Goal: Transaction & Acquisition: Obtain resource

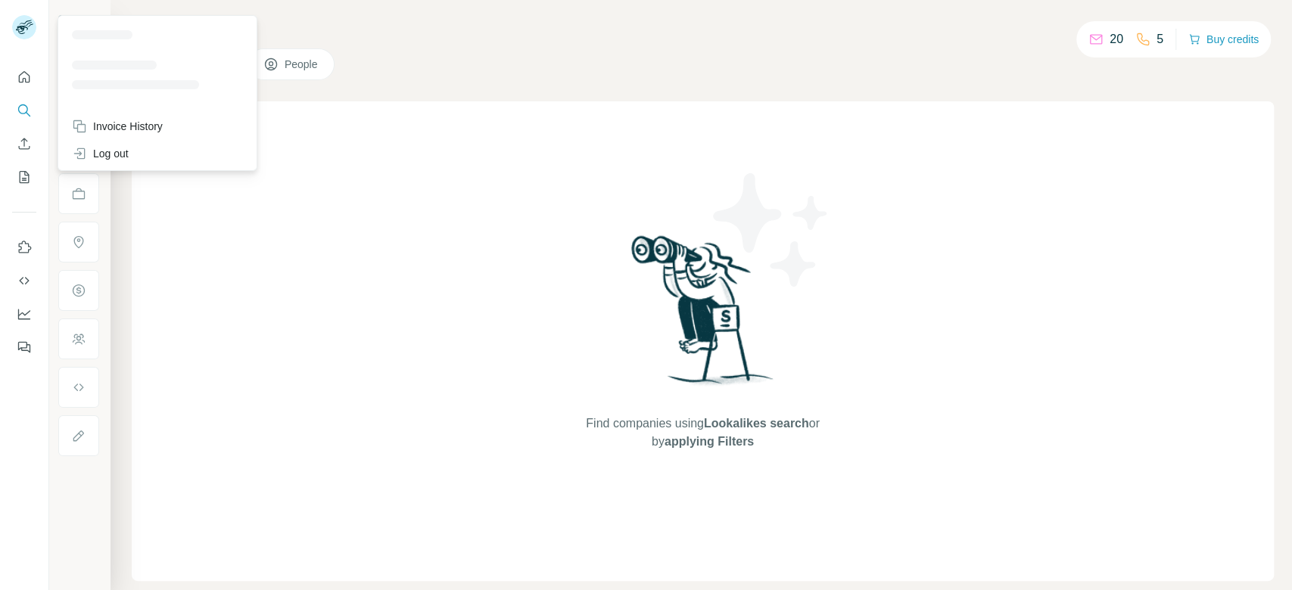
click at [20, 27] on icon at bounding box center [22, 30] width 12 height 8
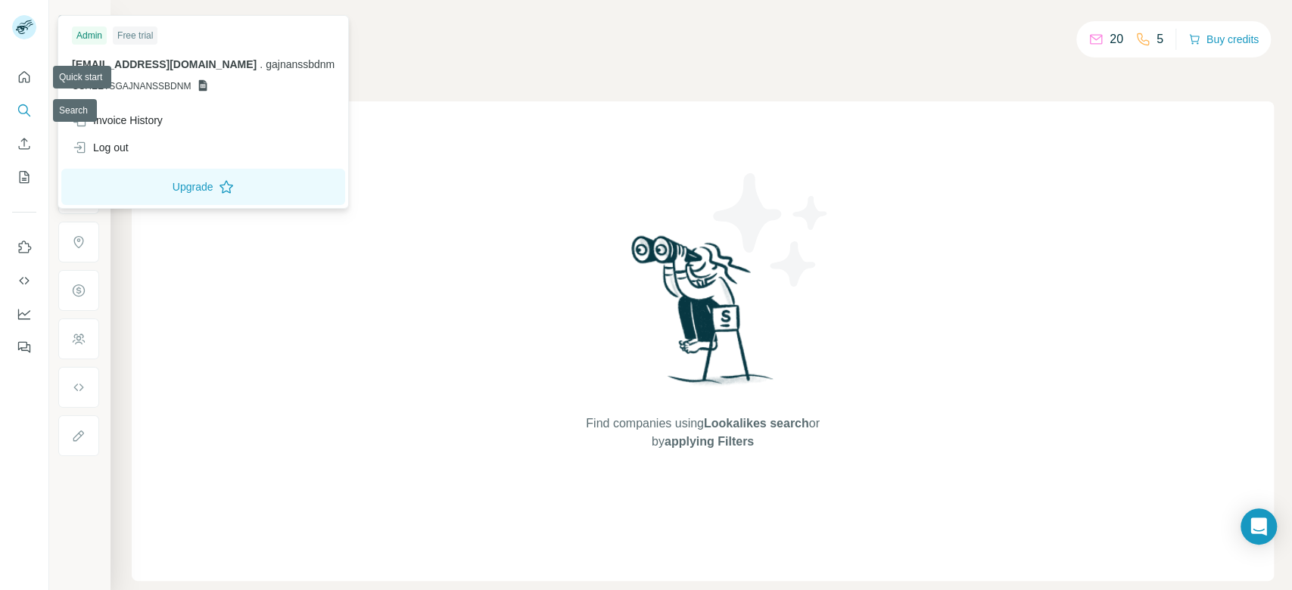
click at [30, 114] on icon "Search" at bounding box center [24, 110] width 15 height 15
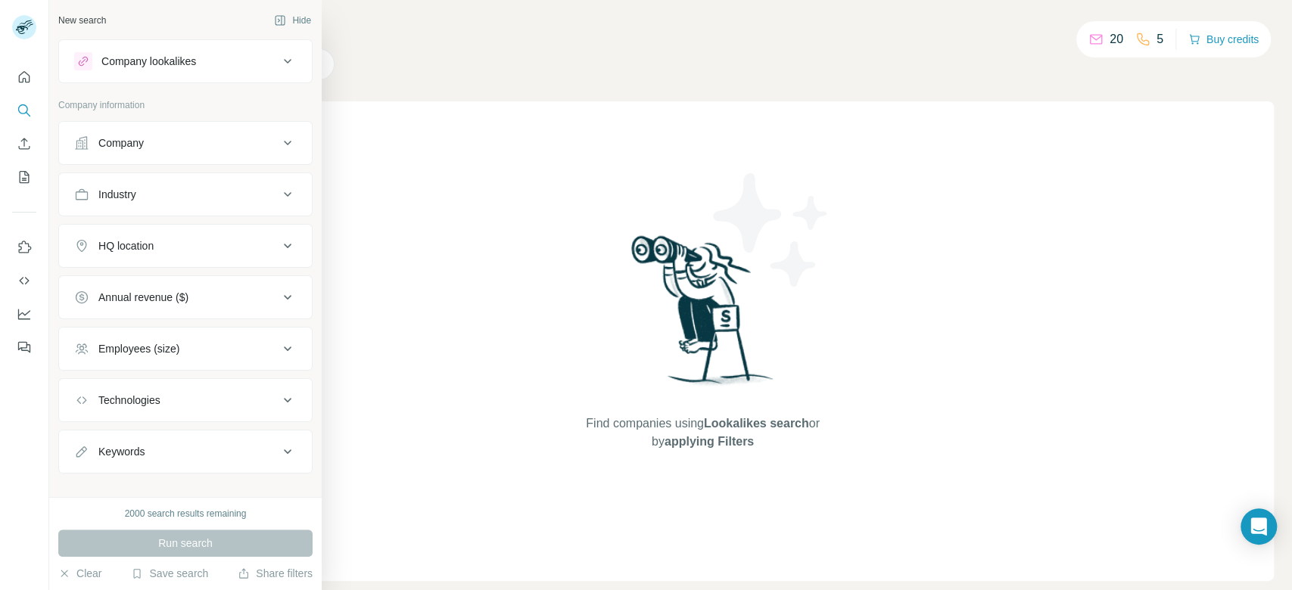
click at [194, 73] on button "Company lookalikes" at bounding box center [185, 61] width 253 height 36
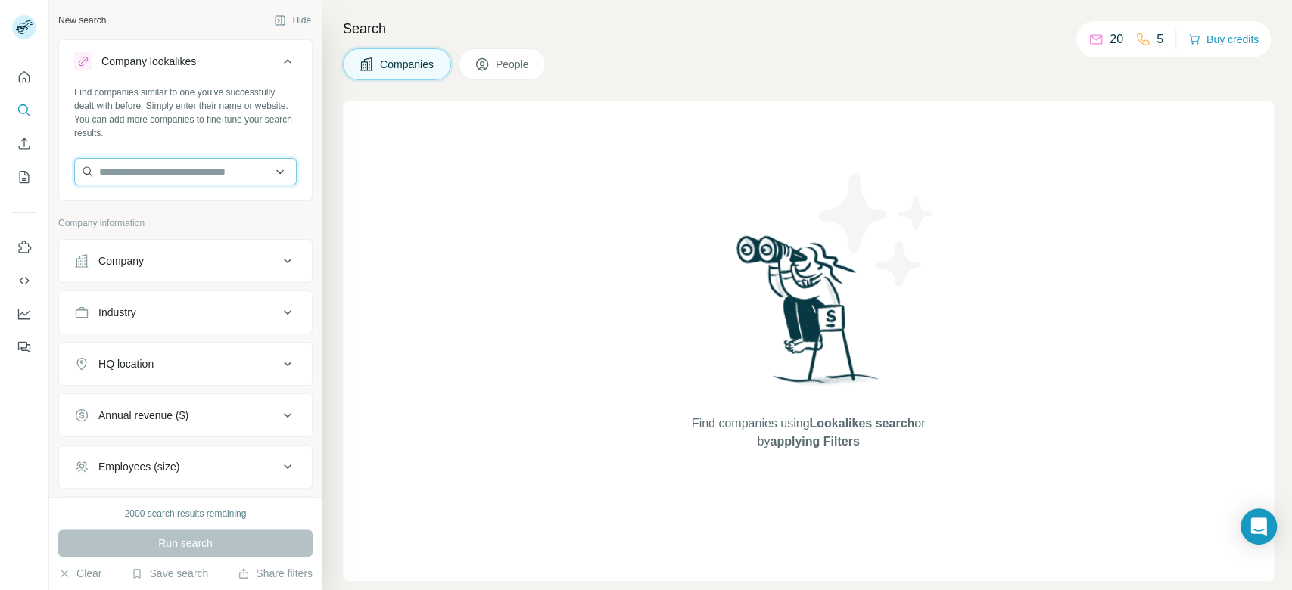
click at [198, 175] on input "text" at bounding box center [185, 171] width 223 height 27
click at [220, 177] on input "text" at bounding box center [185, 171] width 223 height 27
click at [213, 8] on div "New search Hide Company lookalikes Find companies similar to one you've success…" at bounding box center [185, 248] width 272 height 497
click at [177, 175] on input "text" at bounding box center [185, 171] width 223 height 27
paste input "**********"
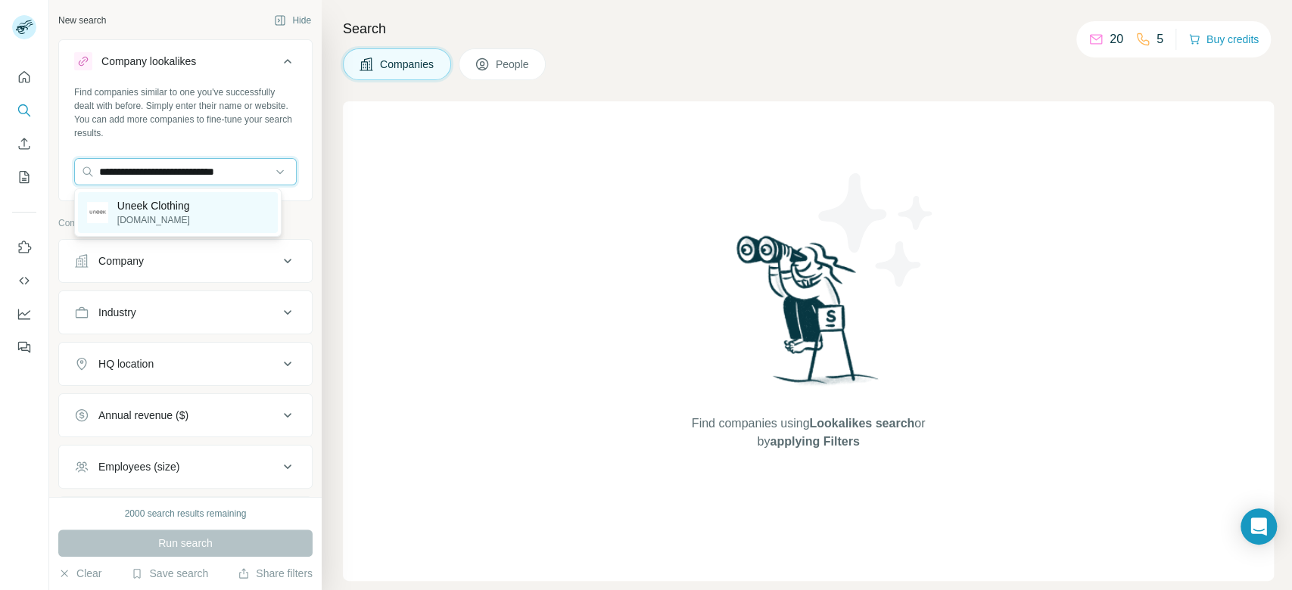
type input "**********"
click at [210, 212] on div "Uneek Clothing [DOMAIN_NAME]" at bounding box center [178, 212] width 200 height 41
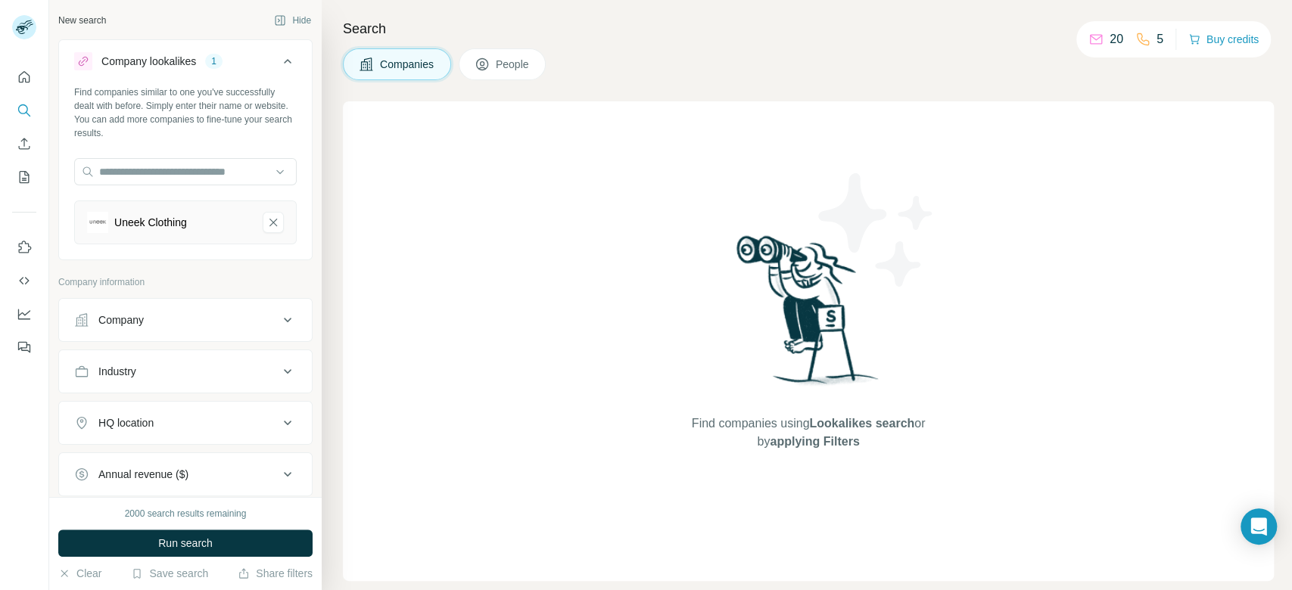
click at [279, 420] on icon at bounding box center [288, 423] width 18 height 18
click at [235, 457] on input "text" at bounding box center [185, 460] width 223 height 27
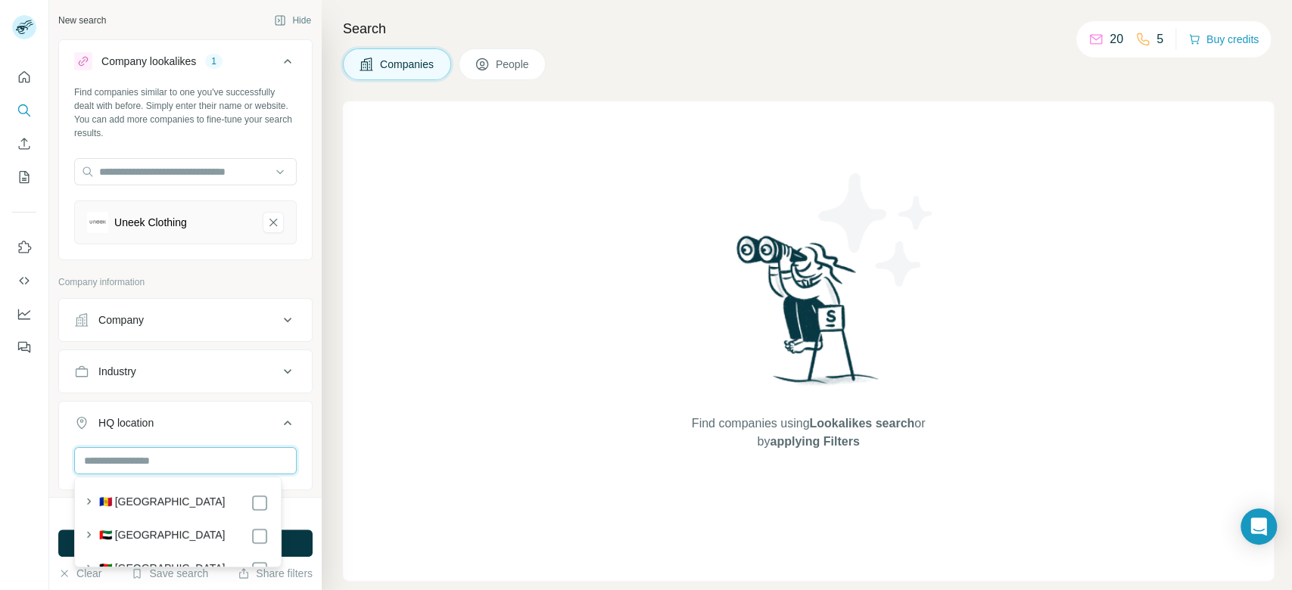
type input "*"
type input "*******"
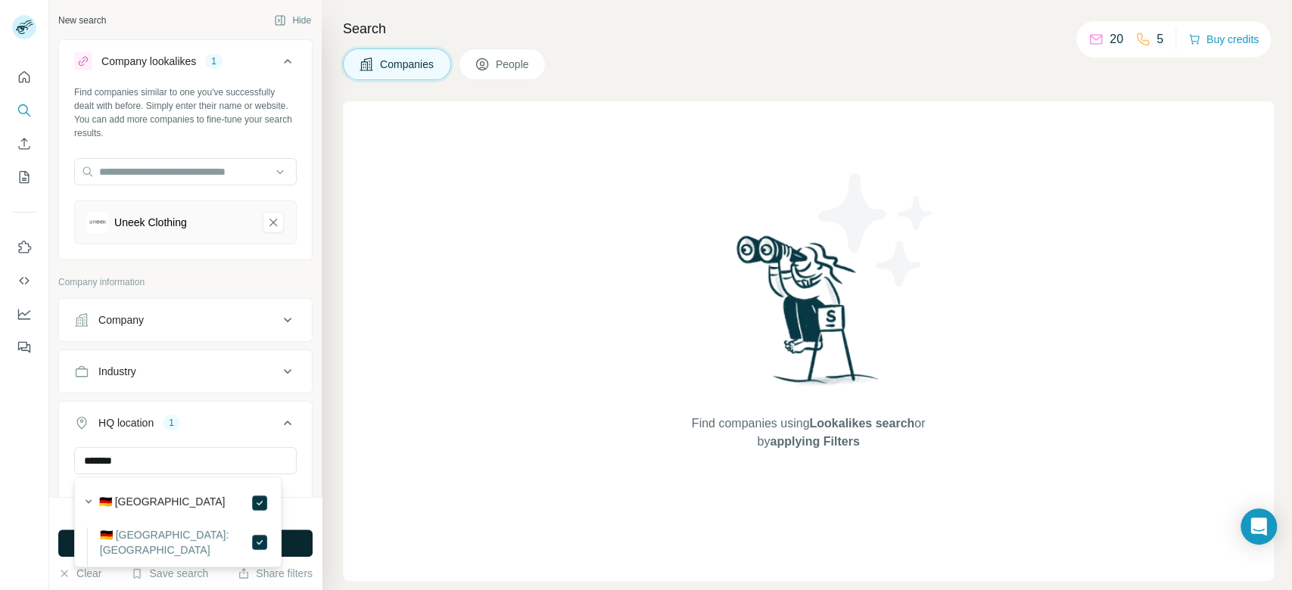
click at [298, 542] on button "Run search" at bounding box center [185, 543] width 254 height 27
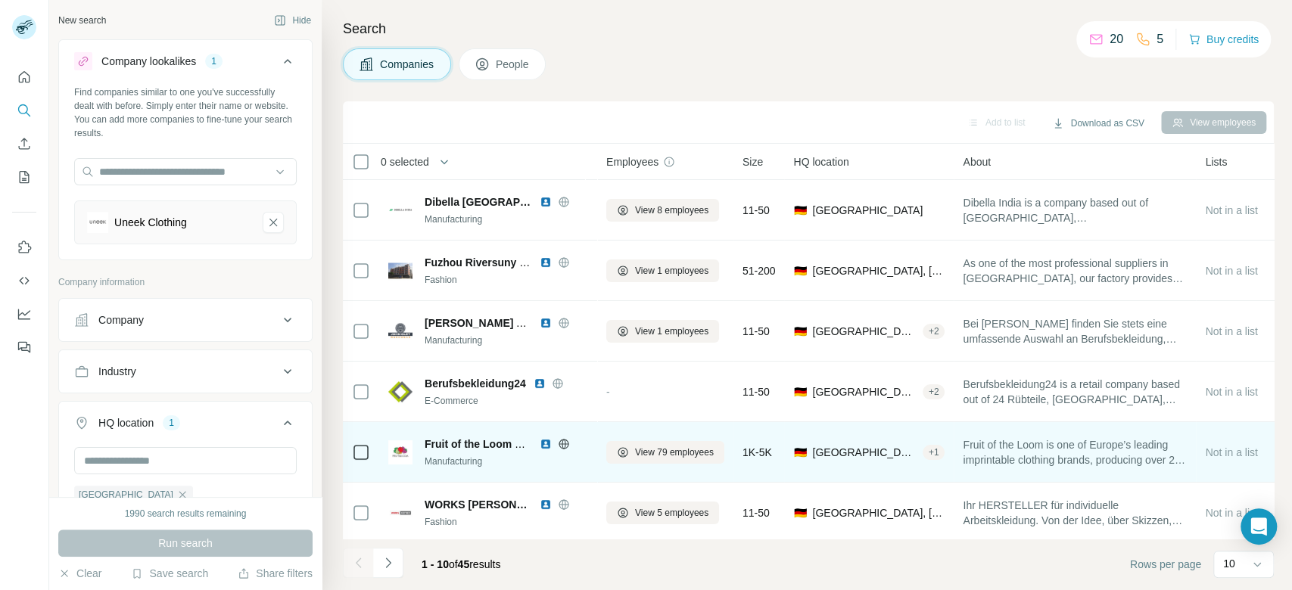
click at [568, 444] on icon at bounding box center [564, 444] width 10 height 10
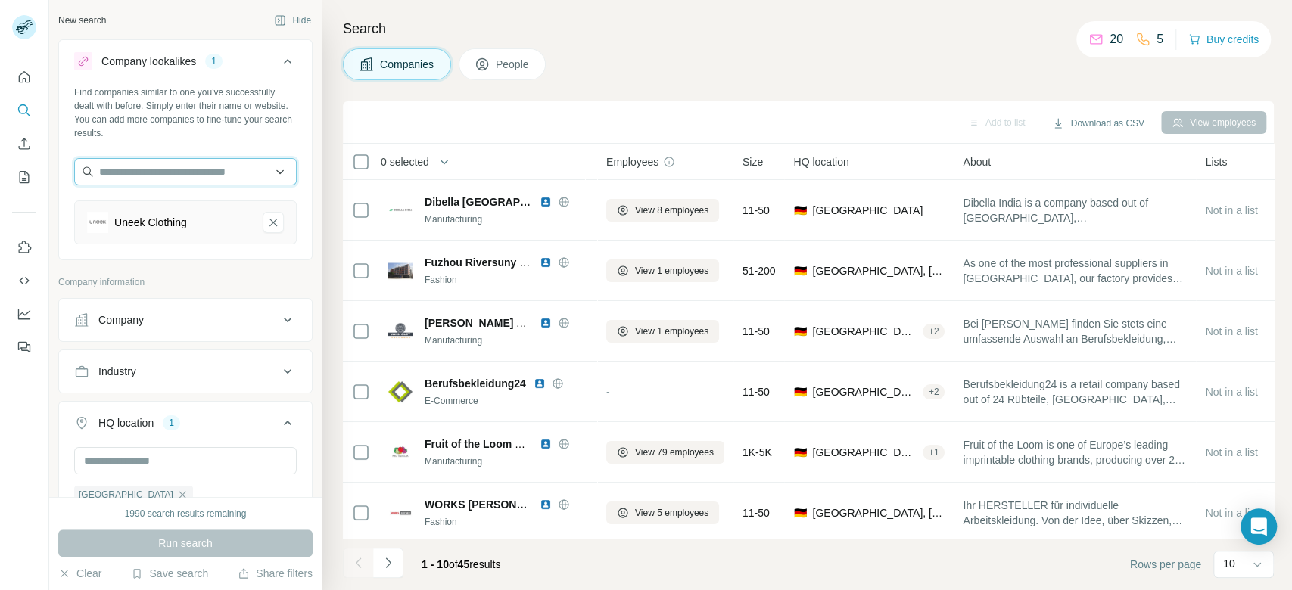
click at [188, 173] on input "text" at bounding box center [185, 171] width 223 height 27
paste input "**********"
type input "**********"
click at [204, 216] on p "[DOMAIN_NAME]" at bounding box center [175, 220] width 117 height 14
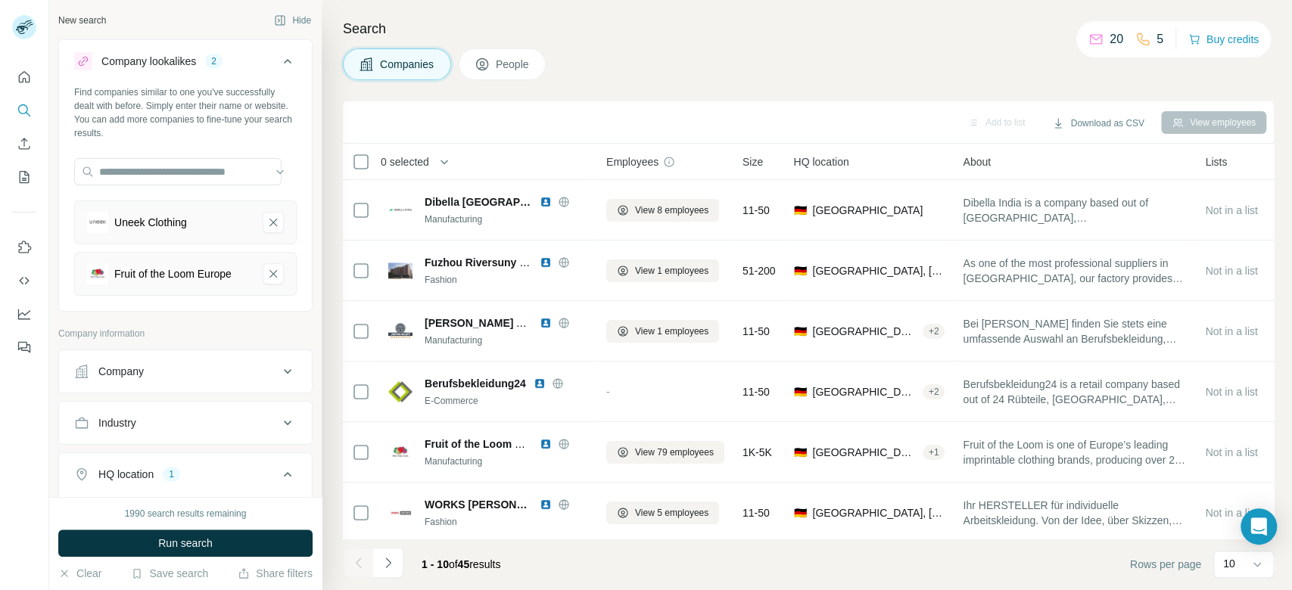
scroll to position [0, 0]
click at [269, 222] on icon "Uneek Clothing-remove-button" at bounding box center [273, 223] width 8 height 8
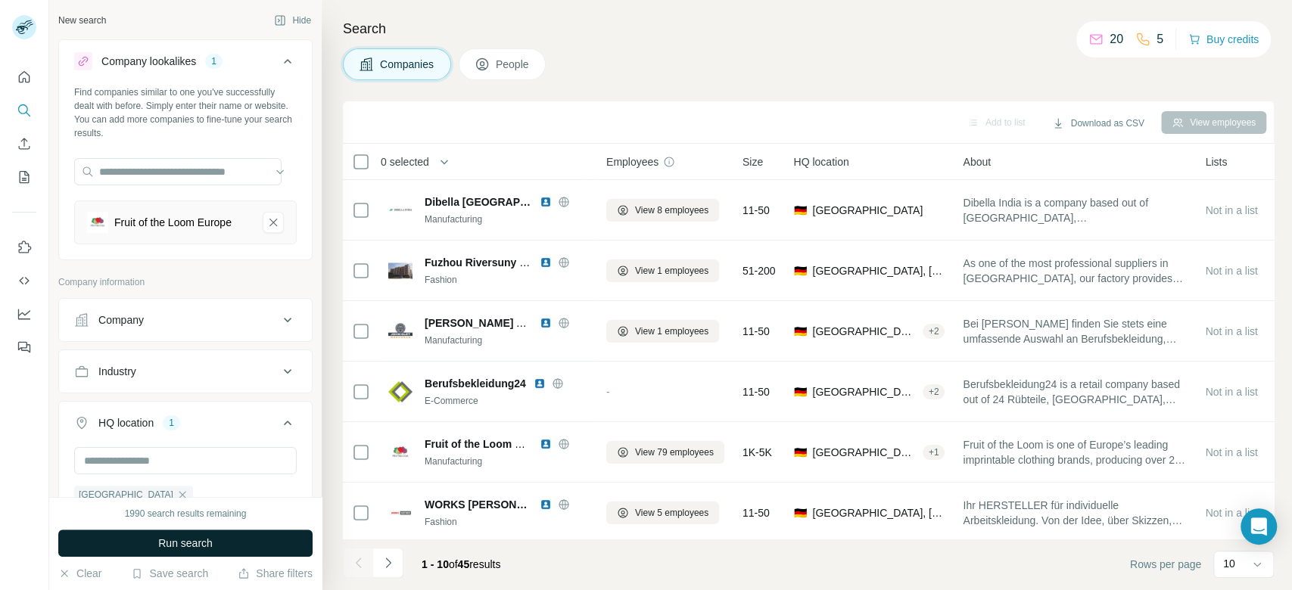
click at [276, 548] on button "Run search" at bounding box center [185, 543] width 254 height 27
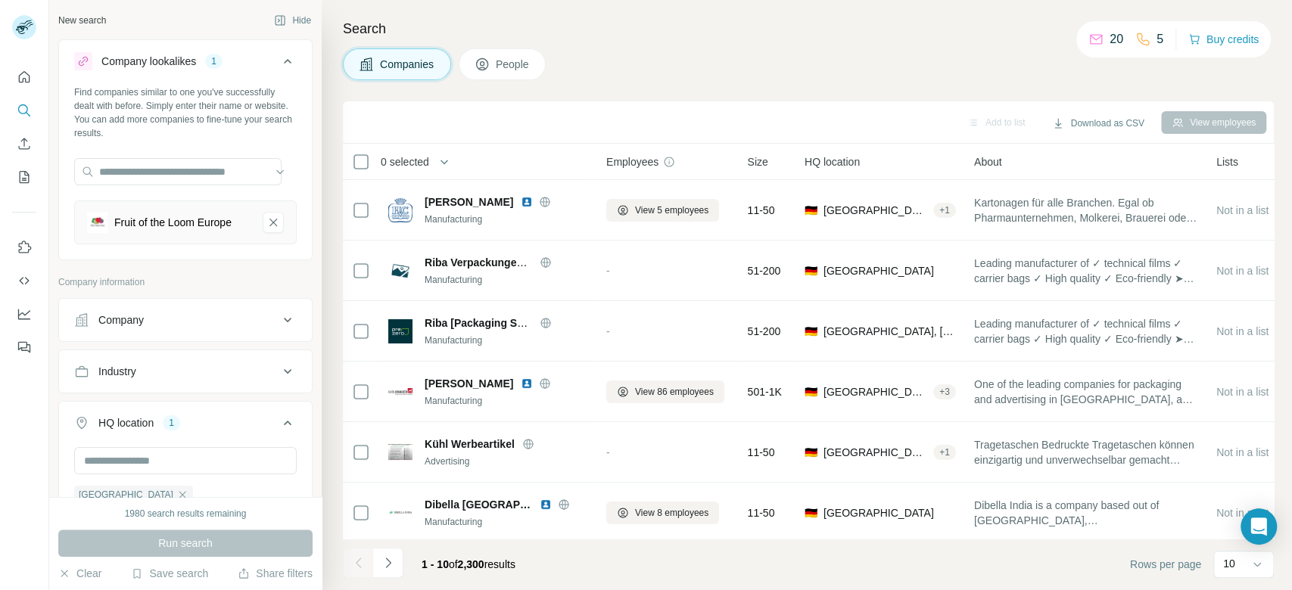
click at [200, 366] on div "Industry" at bounding box center [176, 371] width 204 height 15
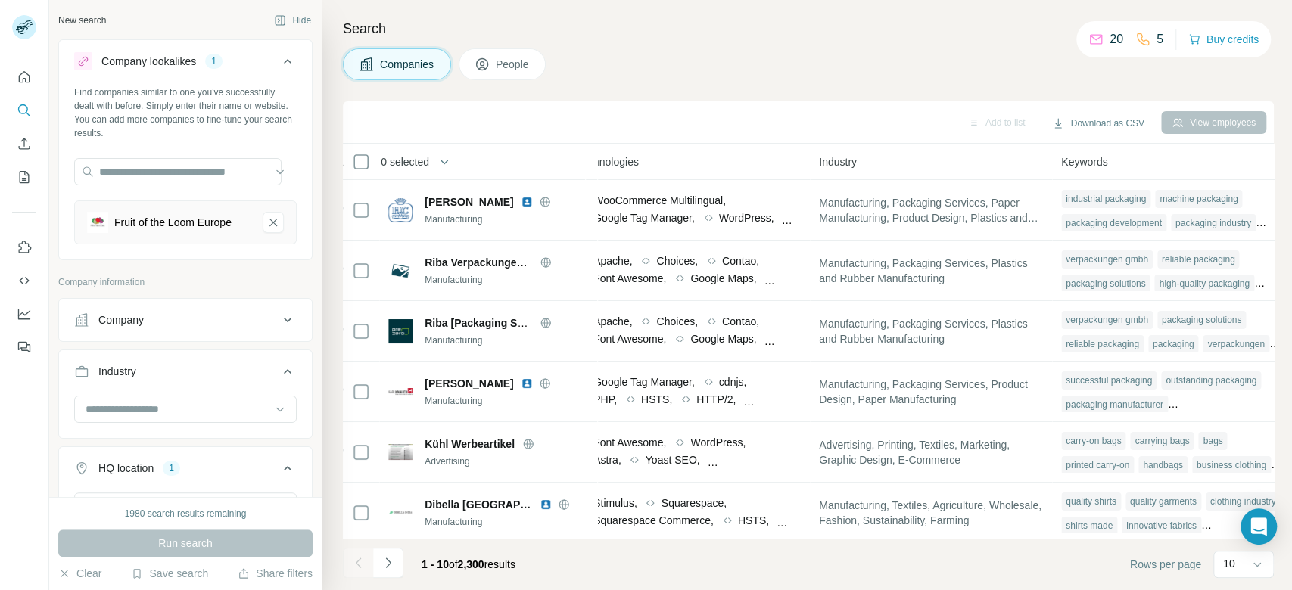
scroll to position [0, 878]
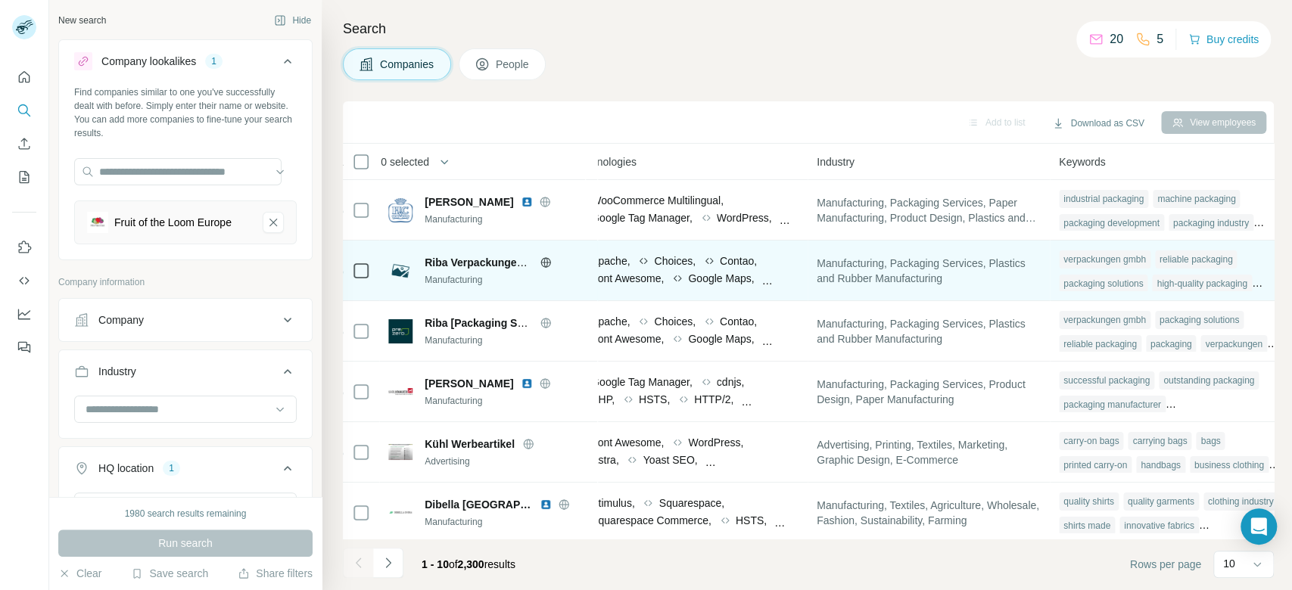
click at [546, 259] on icon at bounding box center [545, 262] width 4 height 10
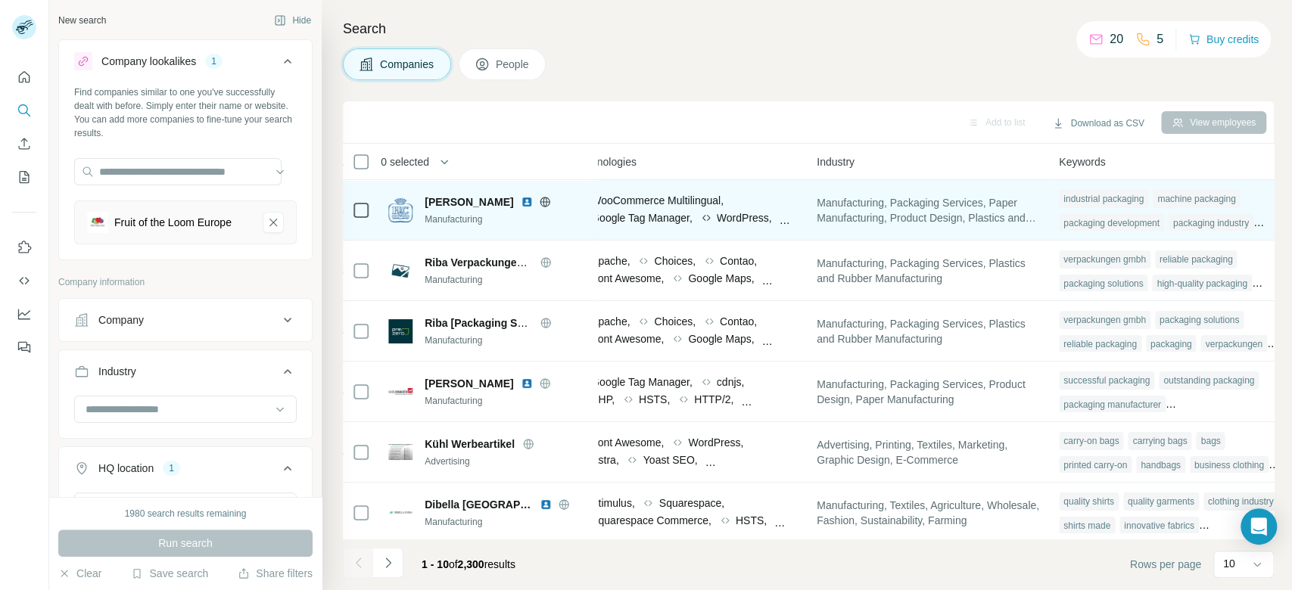
click at [547, 202] on icon at bounding box center [545, 202] width 4 height 10
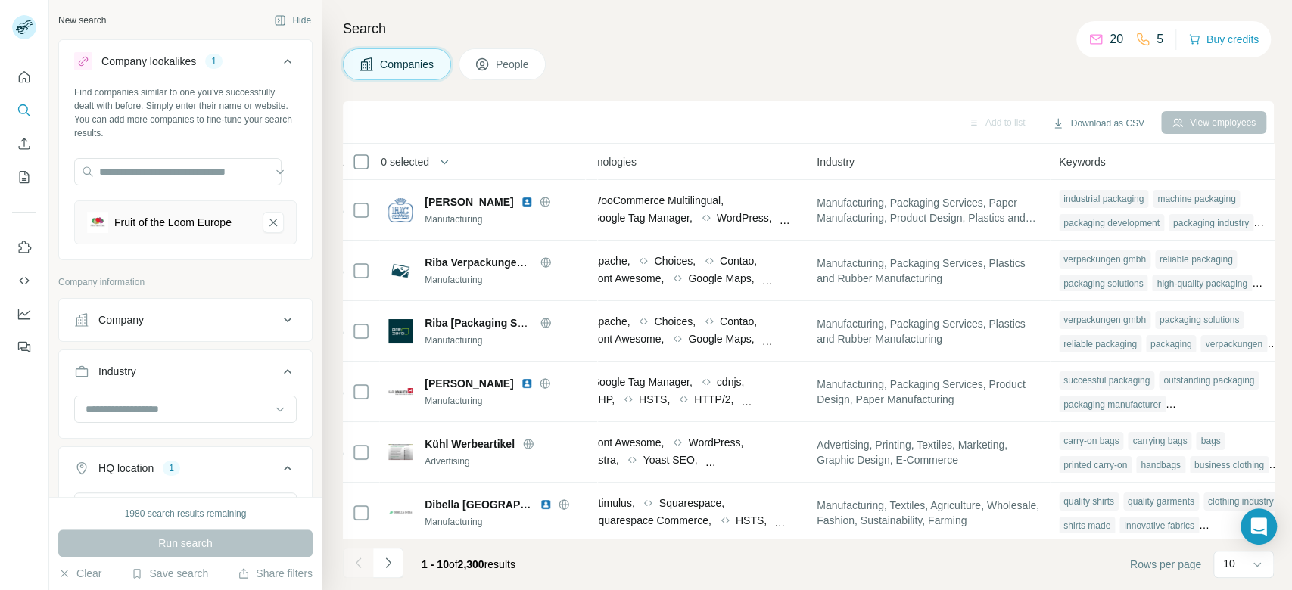
scroll to position [256, 878]
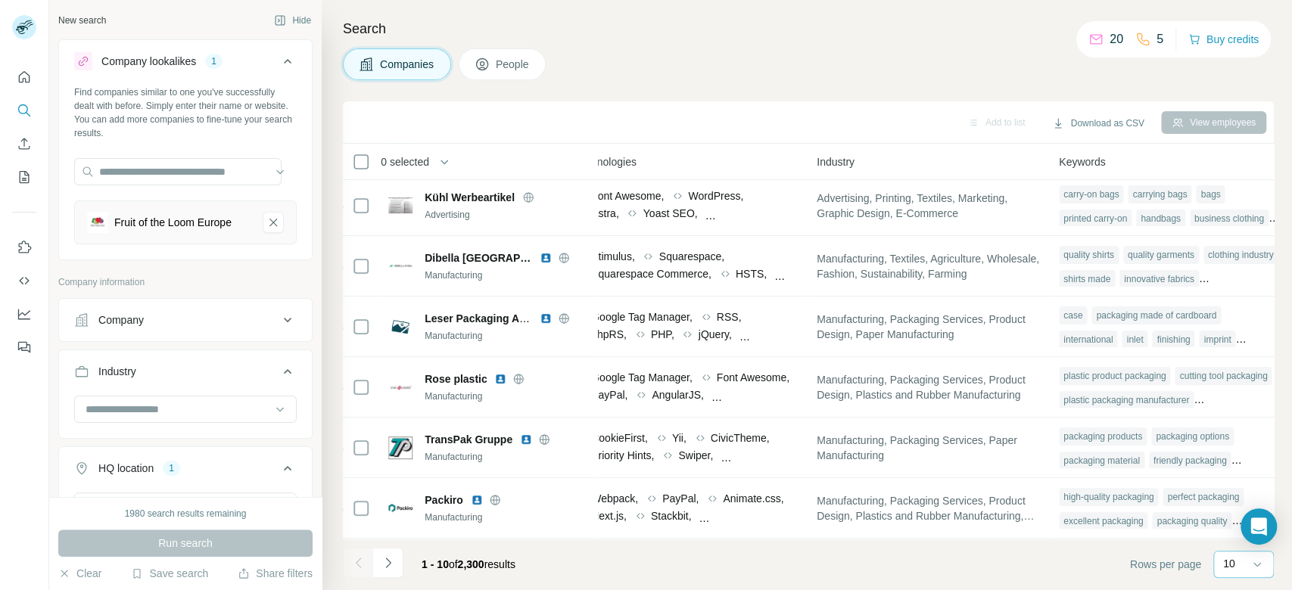
click at [1222, 569] on div "10" at bounding box center [1243, 564] width 61 height 27
click at [1241, 441] on div "60" at bounding box center [1243, 448] width 35 height 15
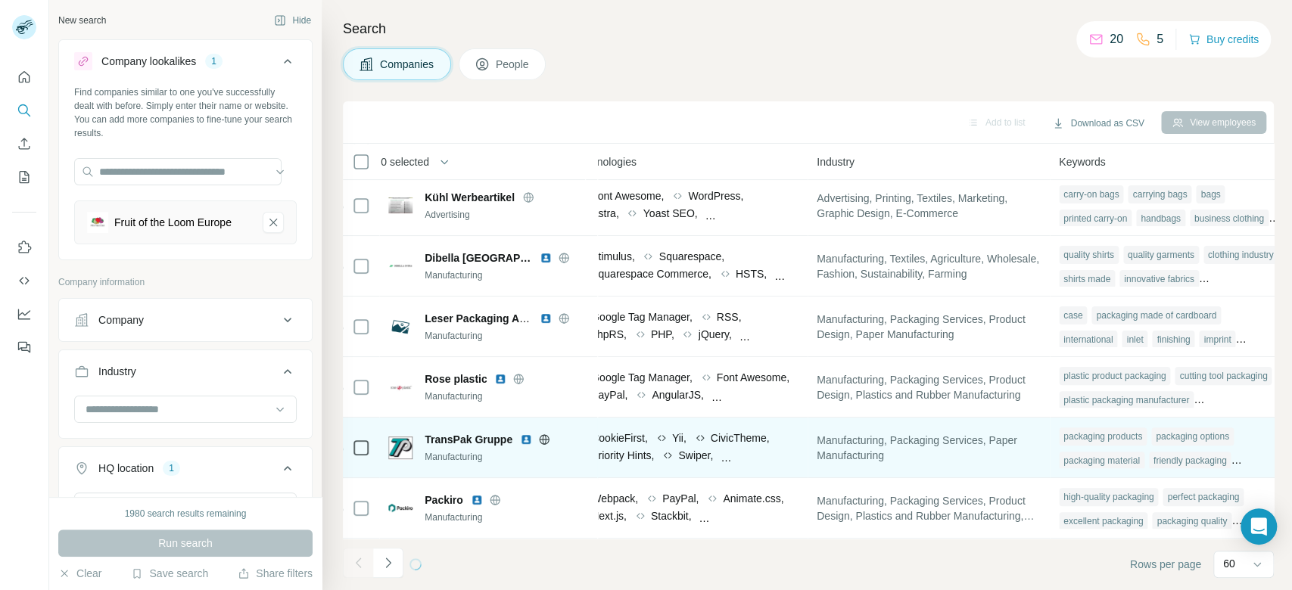
click at [542, 434] on icon at bounding box center [544, 440] width 12 height 12
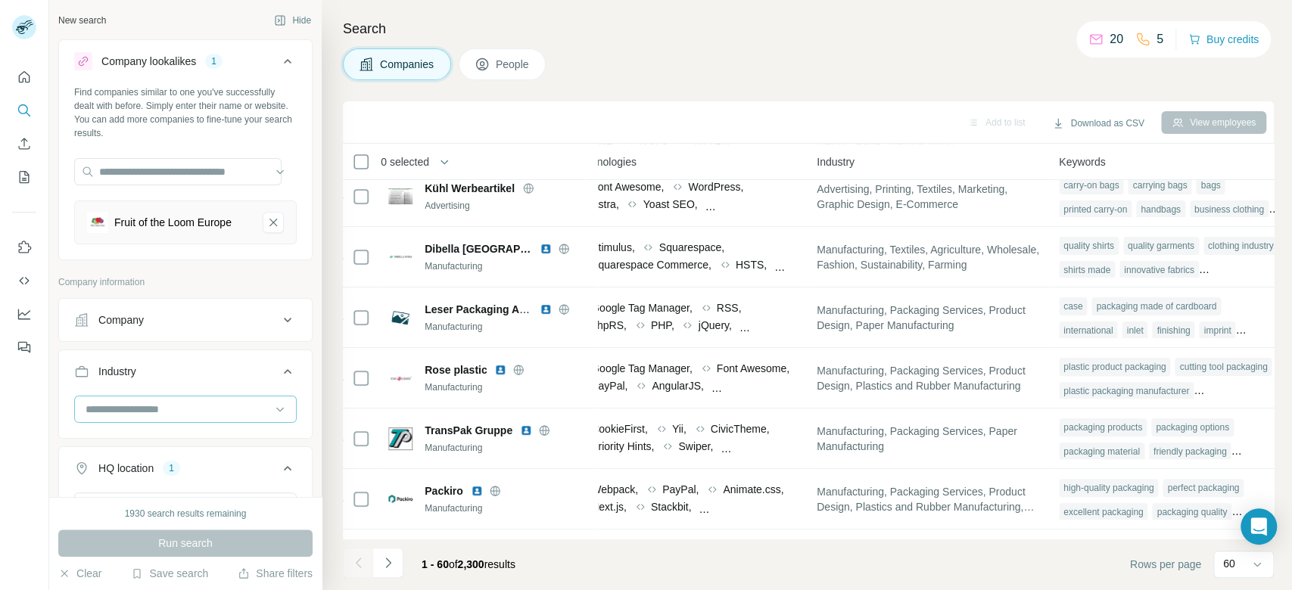
click at [179, 412] on input at bounding box center [177, 409] width 187 height 17
type input "*******"
click at [141, 445] on div "Fashion" at bounding box center [178, 442] width 182 height 15
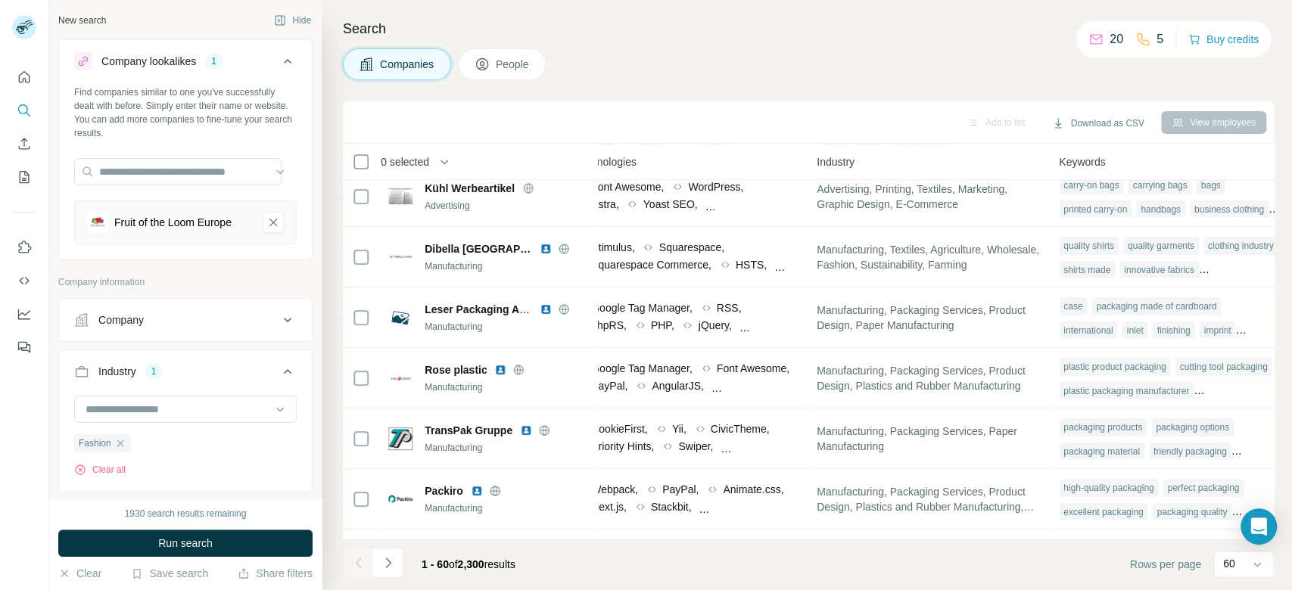
click at [1291, 422] on div "Search Companies People Add to list Download as CSV View employees 0 selected C…" at bounding box center [807, 295] width 970 height 590
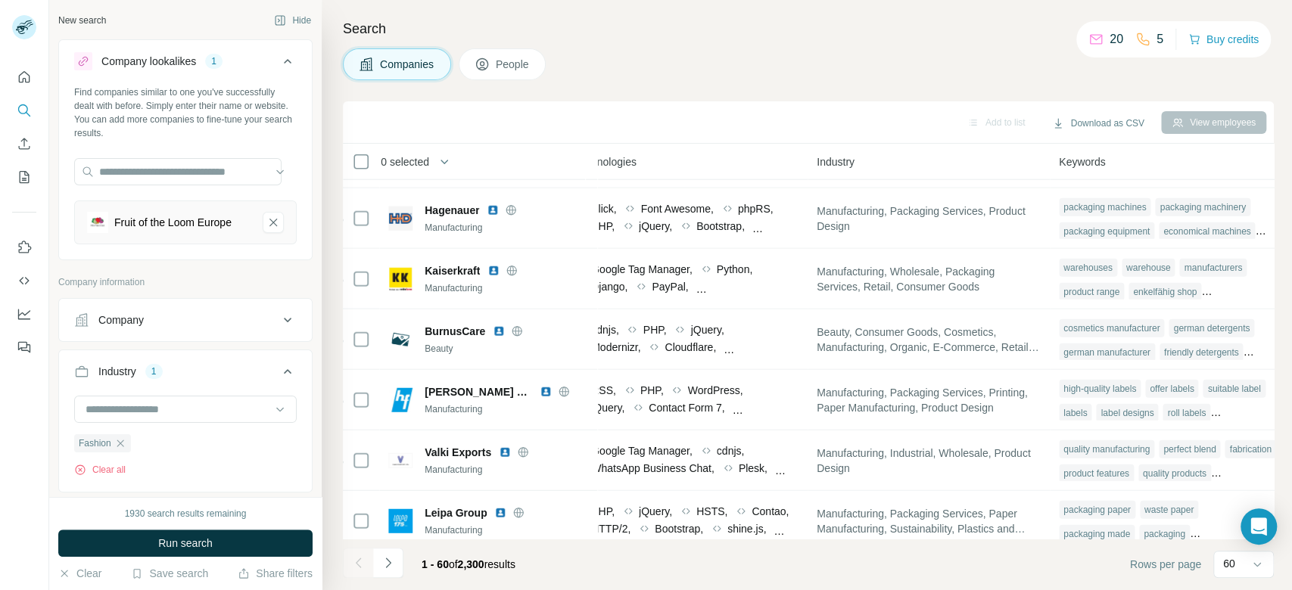
scroll to position [2792, 878]
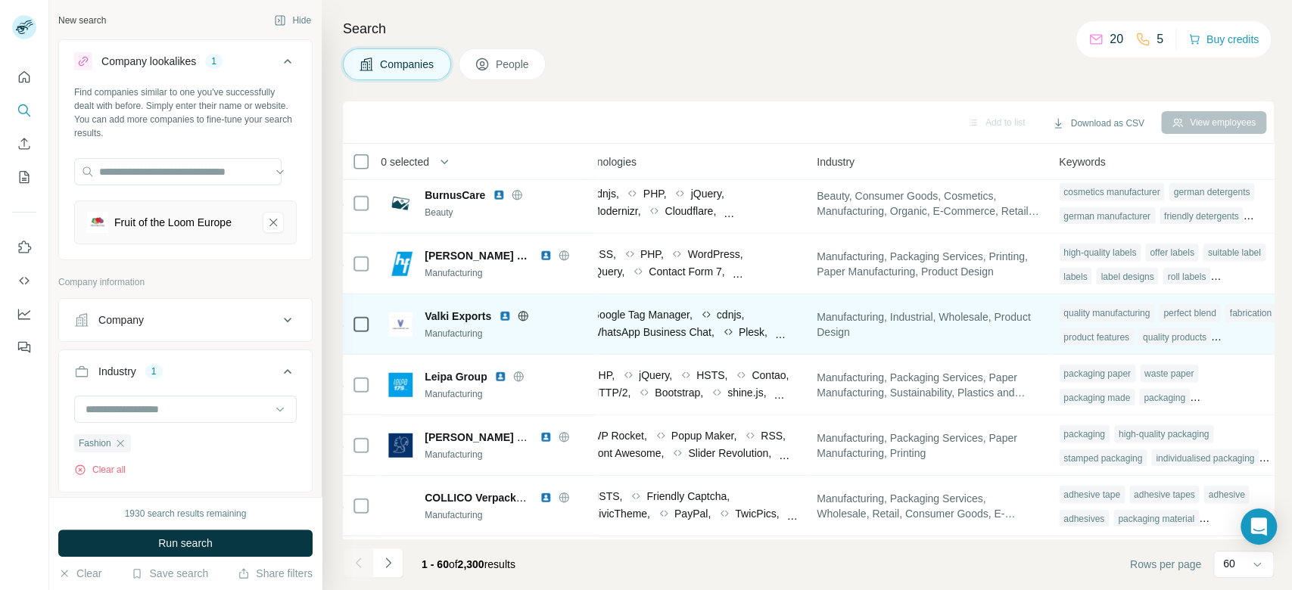
click at [519, 311] on icon at bounding box center [523, 316] width 12 height 12
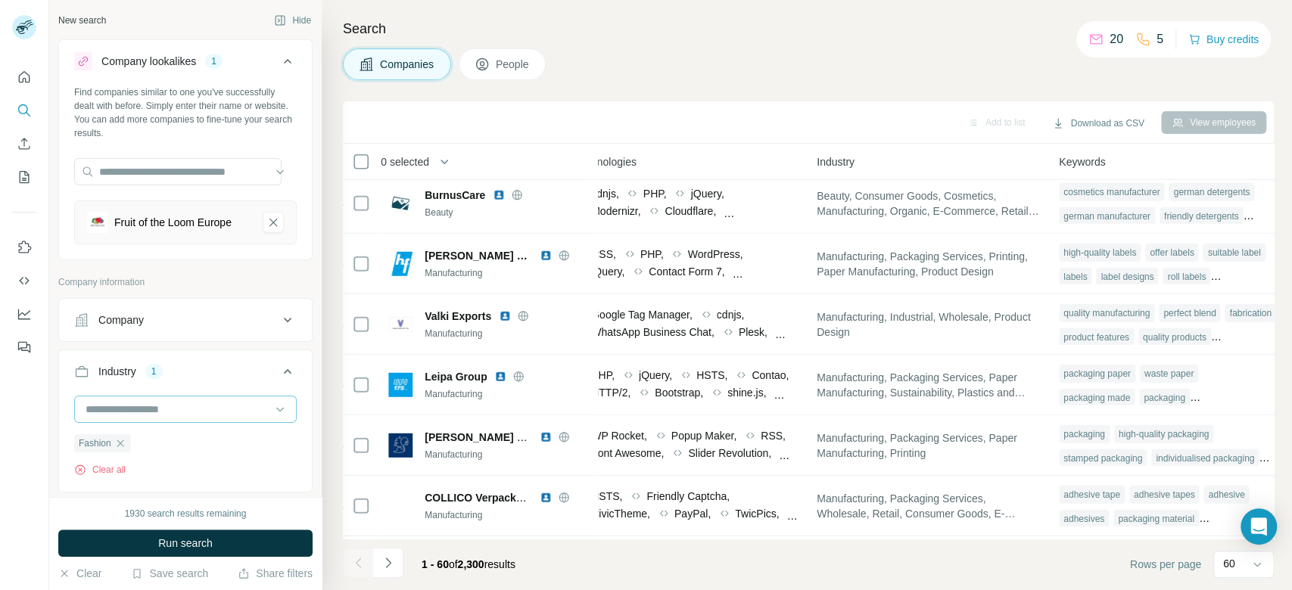
click at [148, 410] on input at bounding box center [177, 409] width 187 height 17
type input "***"
click at [163, 469] on div "Textiles" at bounding box center [178, 469] width 182 height 15
click at [157, 411] on input at bounding box center [177, 409] width 187 height 17
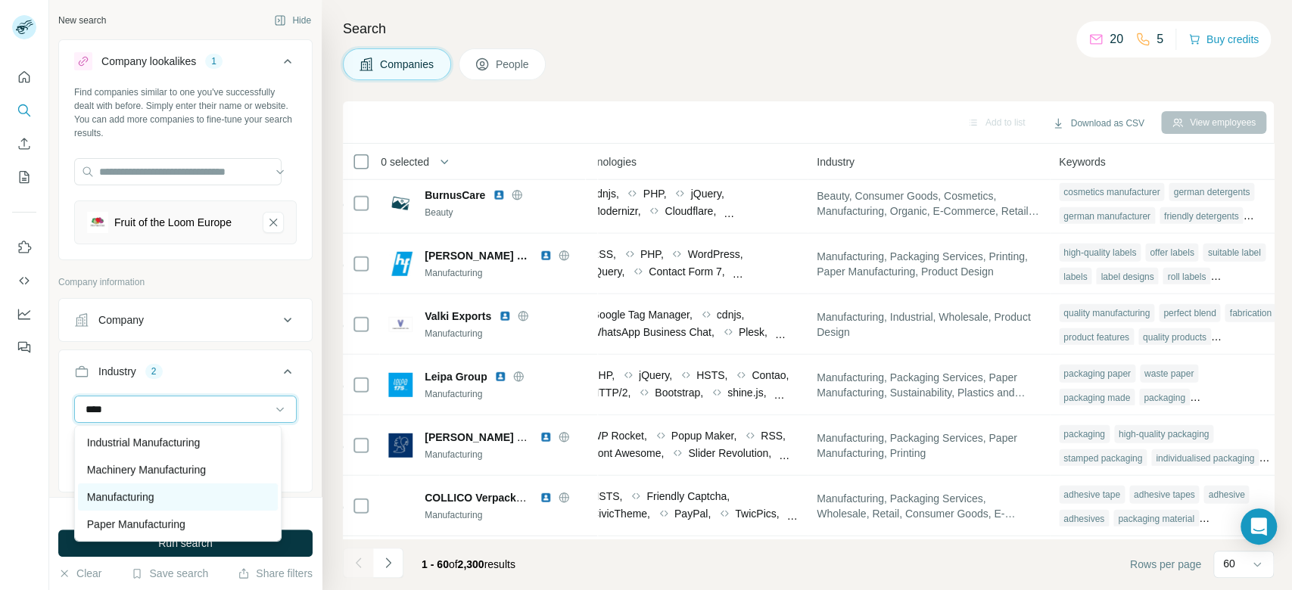
type input "****"
click at [157, 502] on div "Manufacturing" at bounding box center [178, 497] width 182 height 15
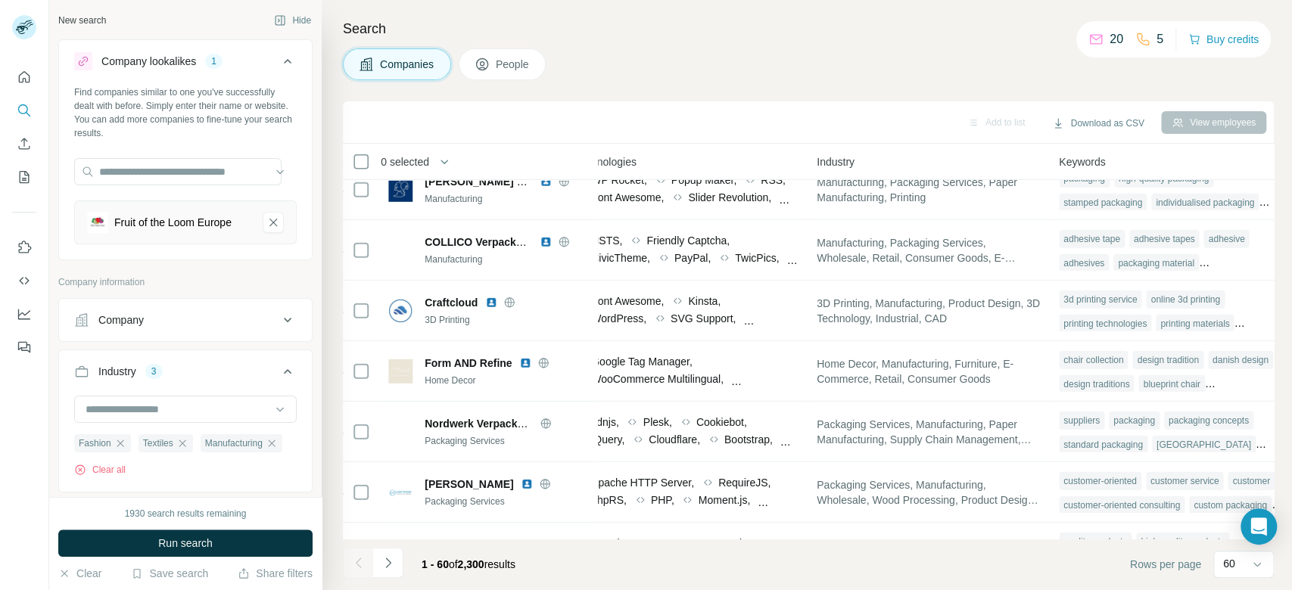
scroll to position [3062, 878]
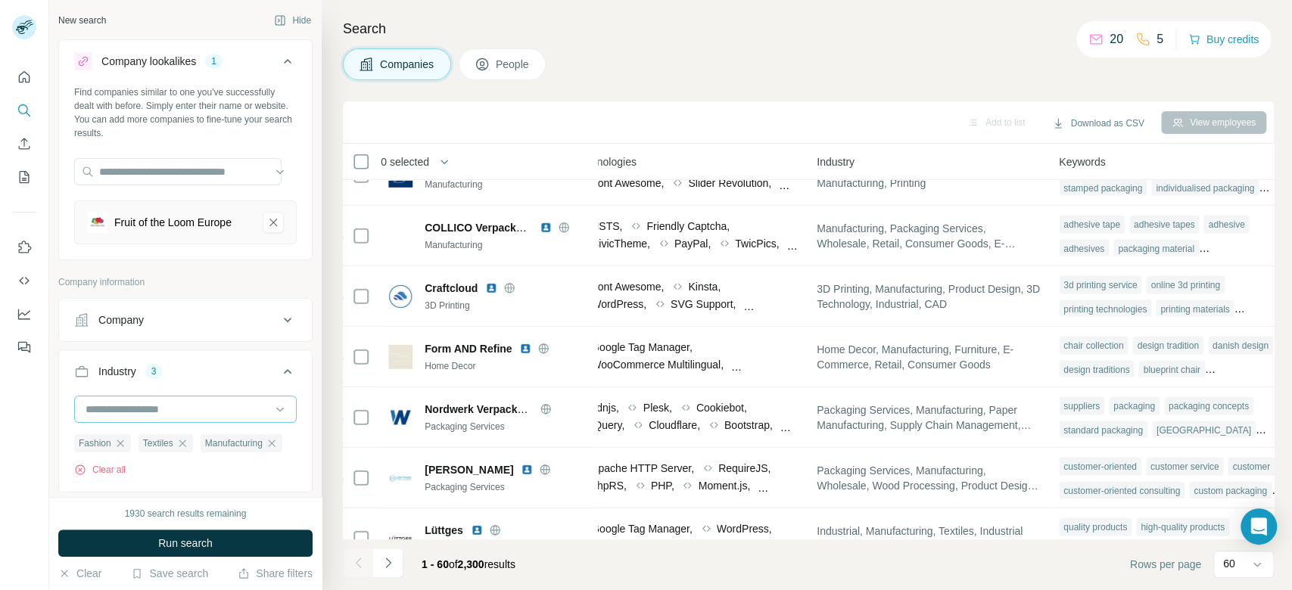
click at [213, 408] on input at bounding box center [177, 409] width 187 height 17
type input "****"
click at [129, 441] on p "Wholesale" at bounding box center [111, 442] width 49 height 15
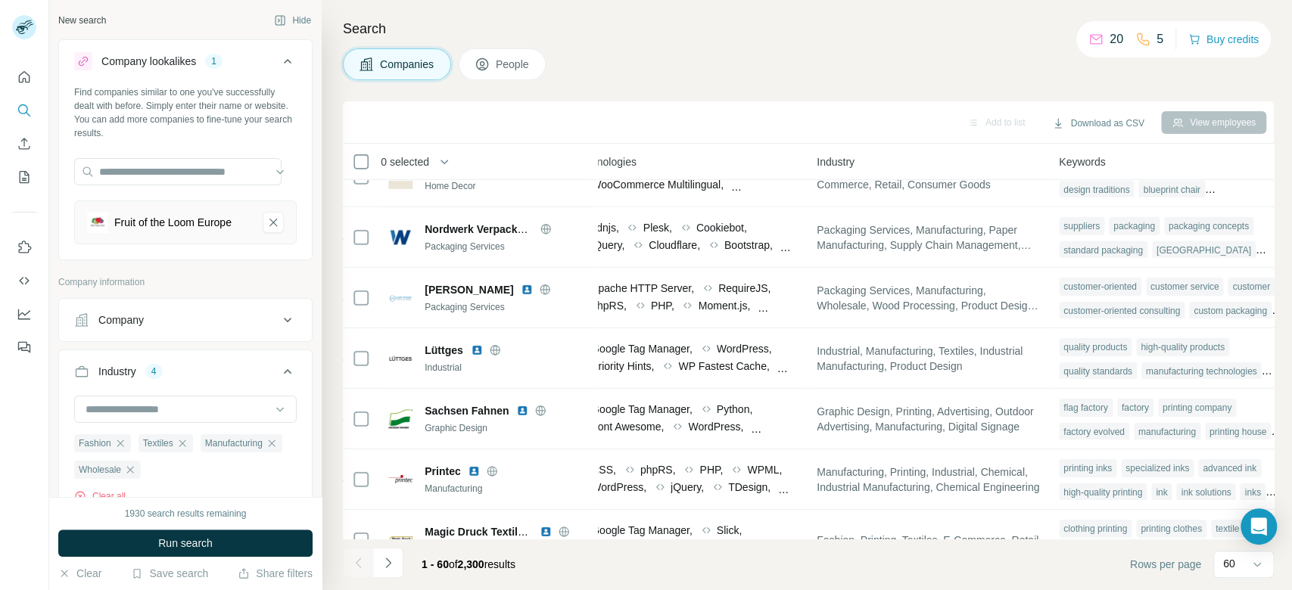
scroll to position [3283, 878]
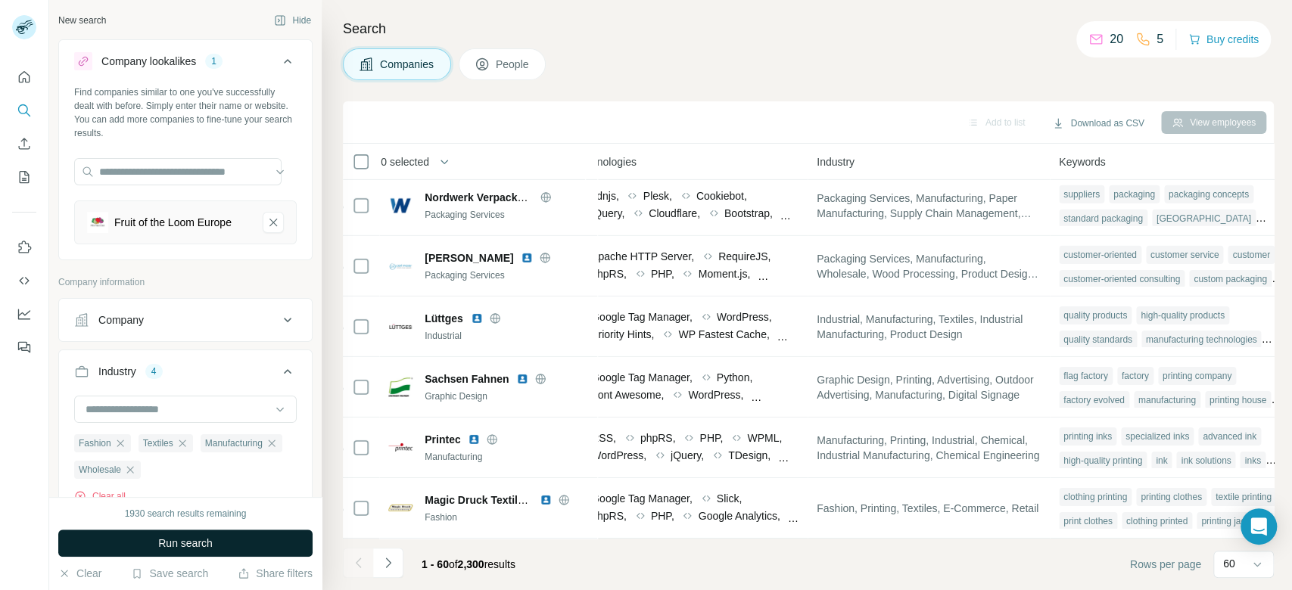
click at [242, 549] on button "Run search" at bounding box center [185, 543] width 254 height 27
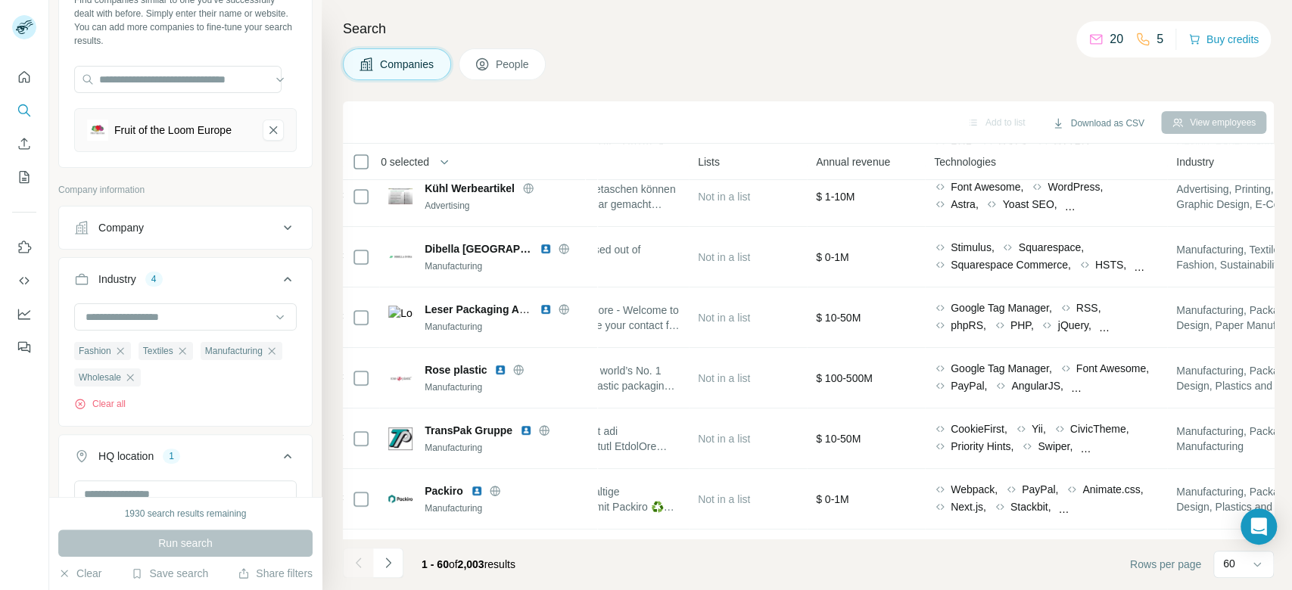
scroll to position [3283, 518]
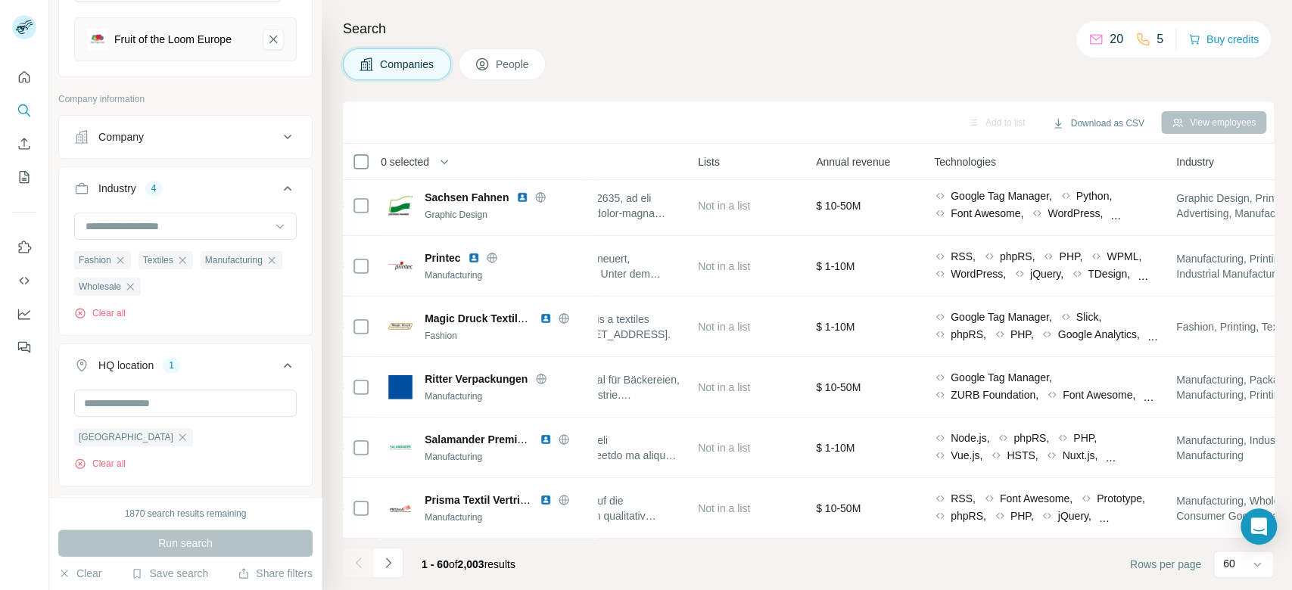
click at [284, 364] on icon at bounding box center [288, 365] width 8 height 5
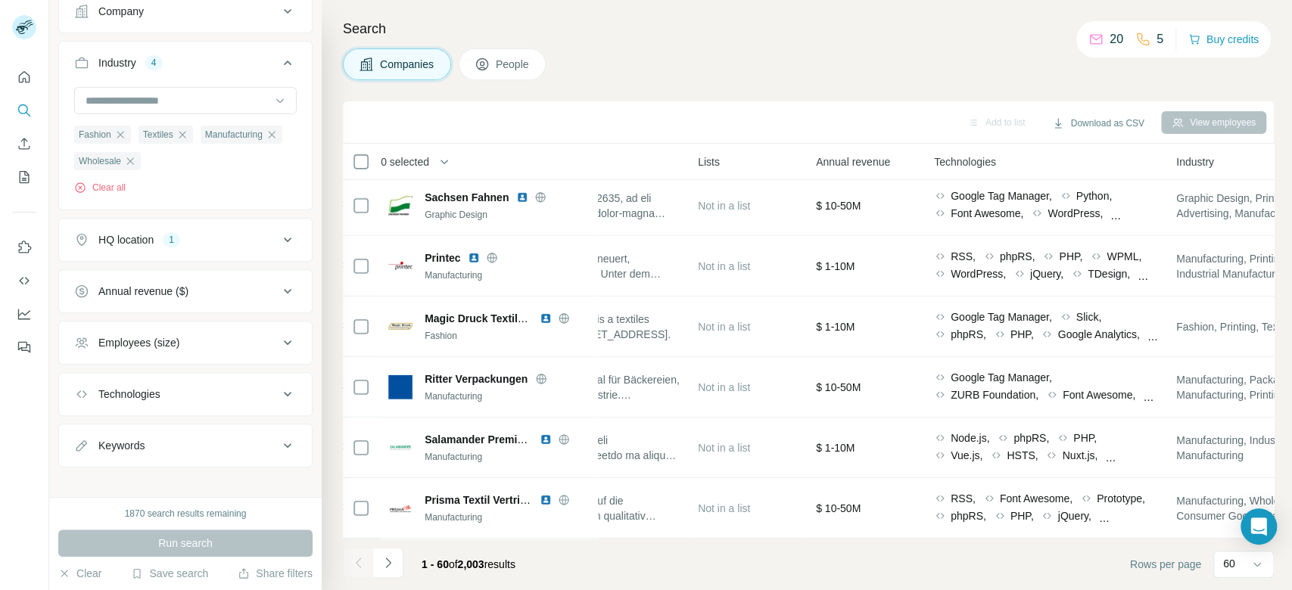
scroll to position [320, 0]
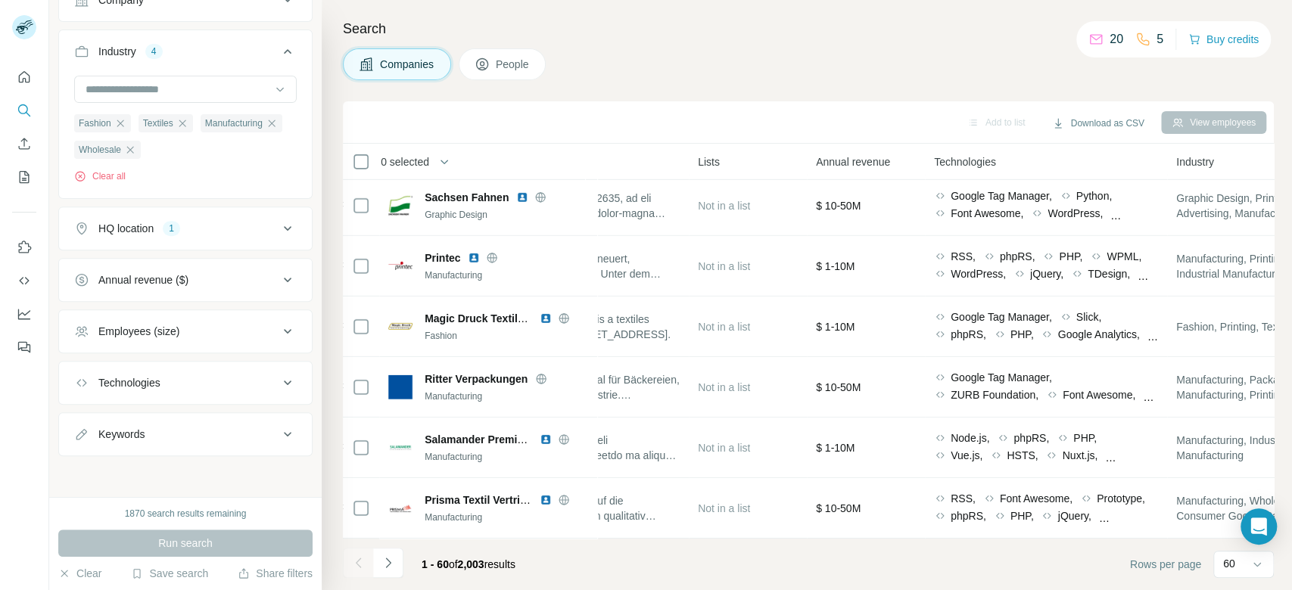
click at [235, 329] on div "Employees (size)" at bounding box center [176, 331] width 204 height 15
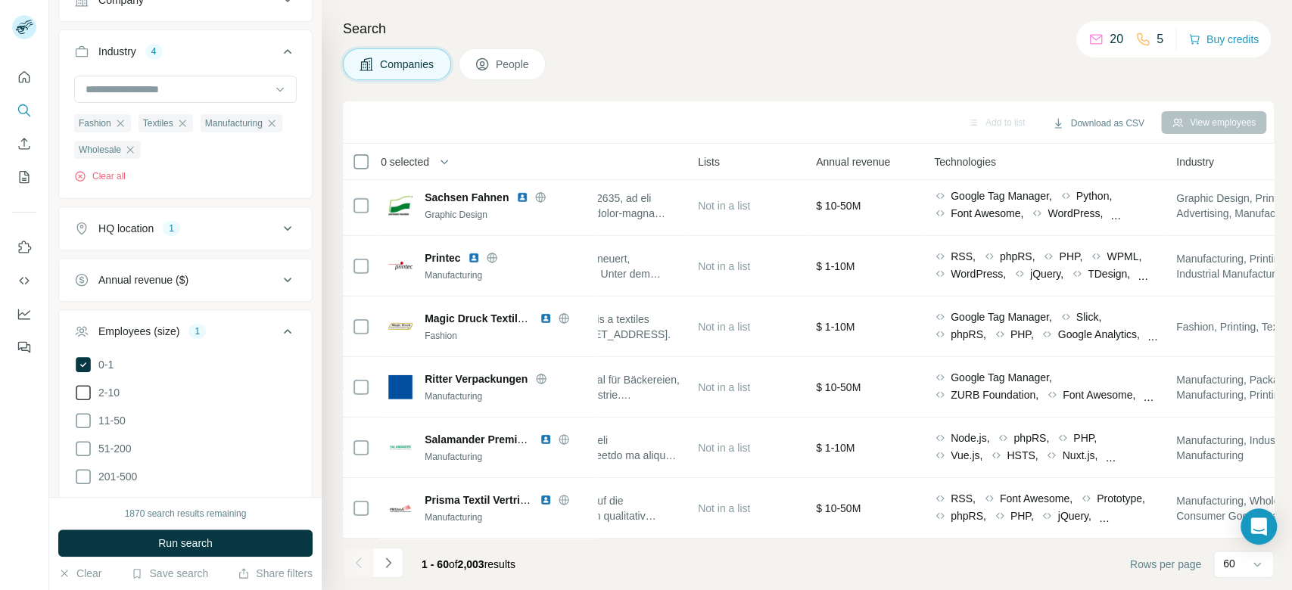
click at [106, 397] on span "2-10" at bounding box center [105, 392] width 27 height 15
click at [111, 450] on span "51-200" at bounding box center [111, 448] width 39 height 15
click at [115, 472] on span "201-500" at bounding box center [114, 476] width 45 height 15
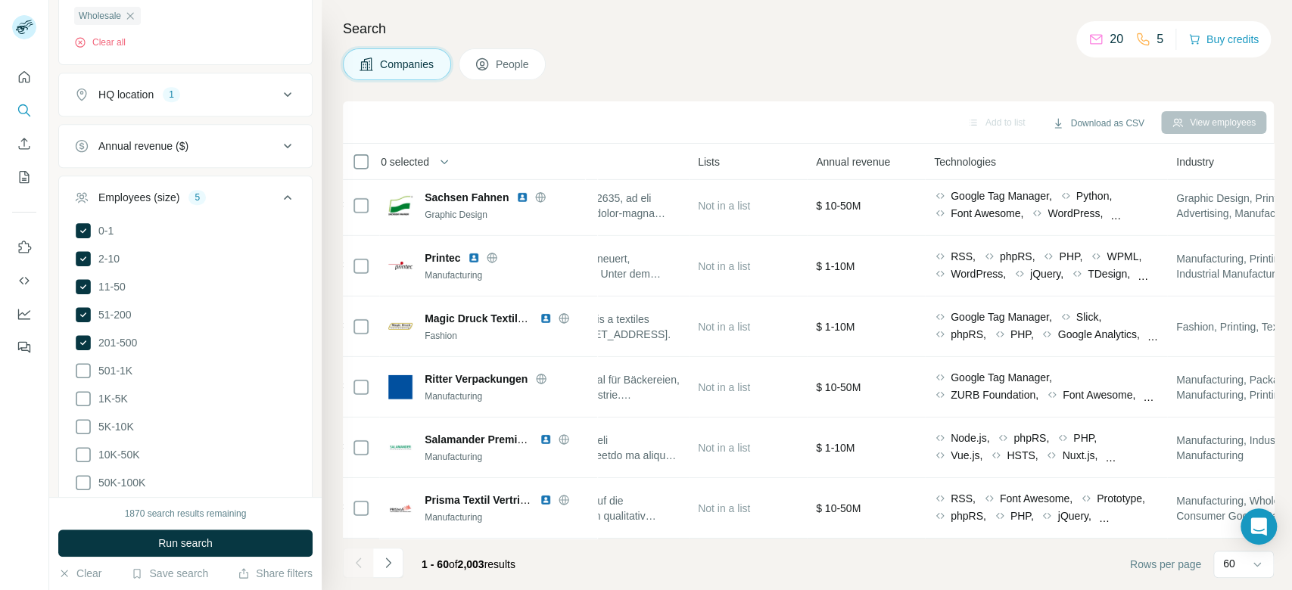
scroll to position [515, 0]
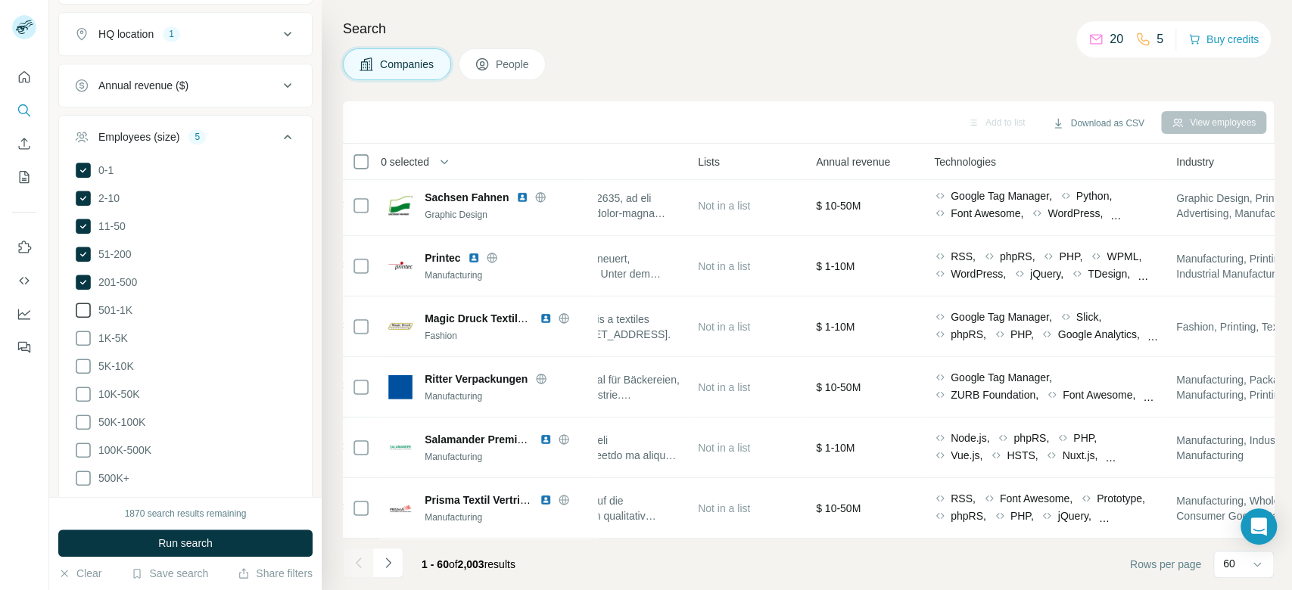
click at [120, 309] on span "501-1K" at bounding box center [112, 310] width 40 height 15
click at [220, 546] on button "Run search" at bounding box center [185, 543] width 254 height 27
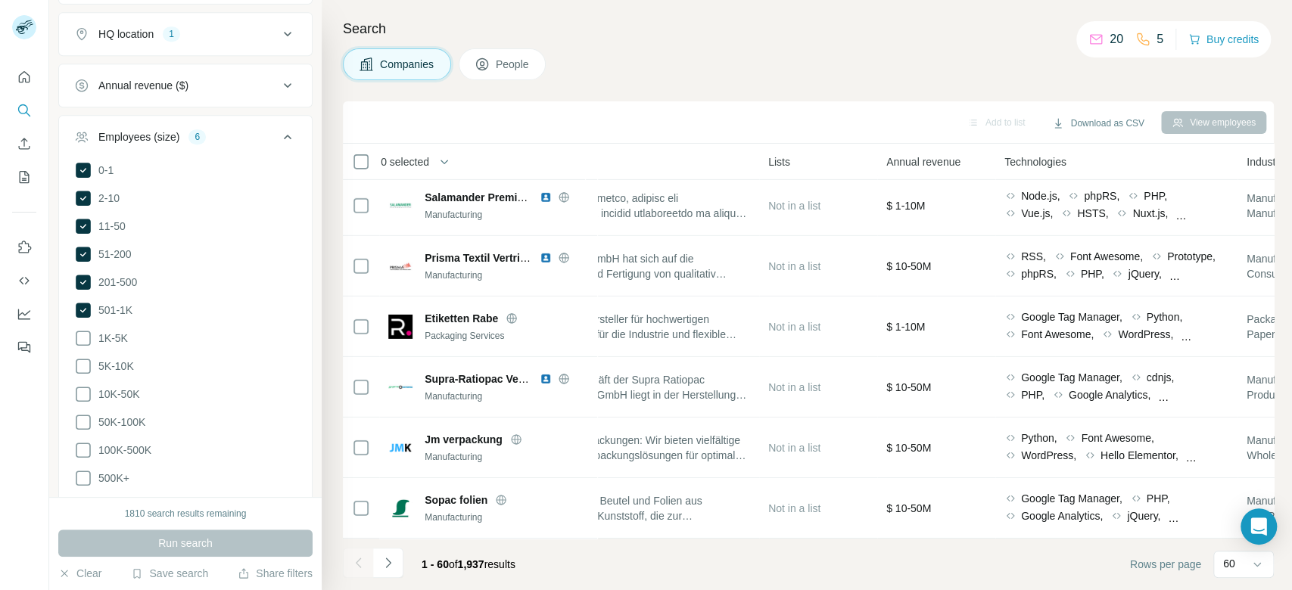
scroll to position [79, 0]
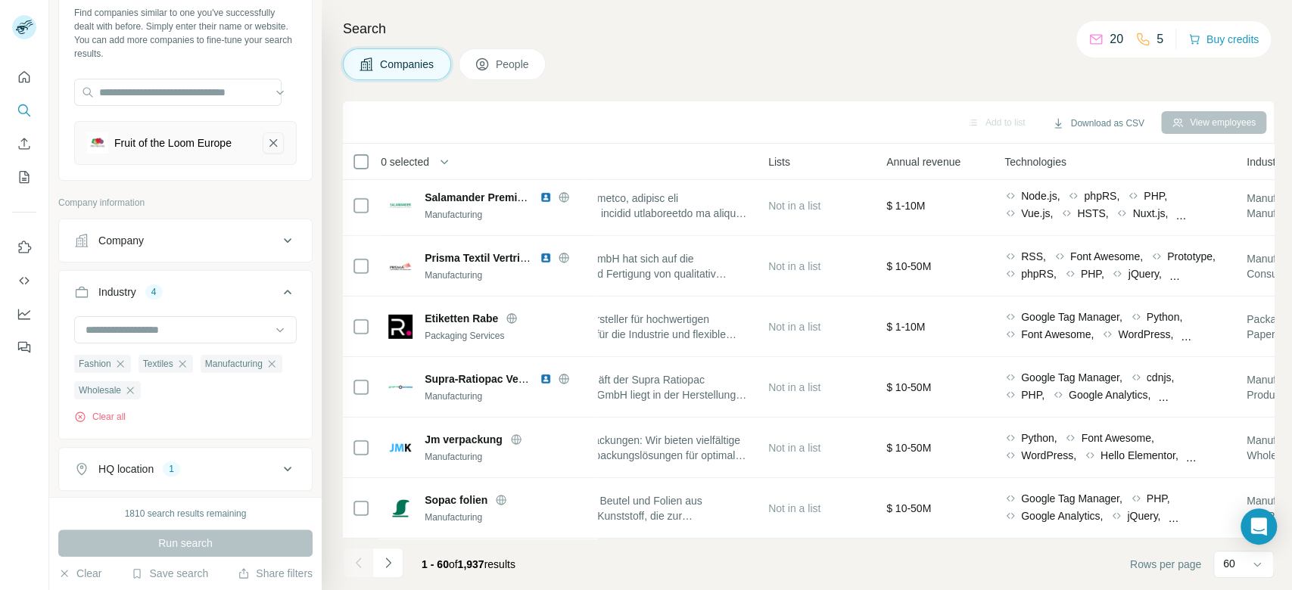
click at [266, 139] on icon "Fruit of the Loom Europe-remove-button" at bounding box center [273, 142] width 14 height 15
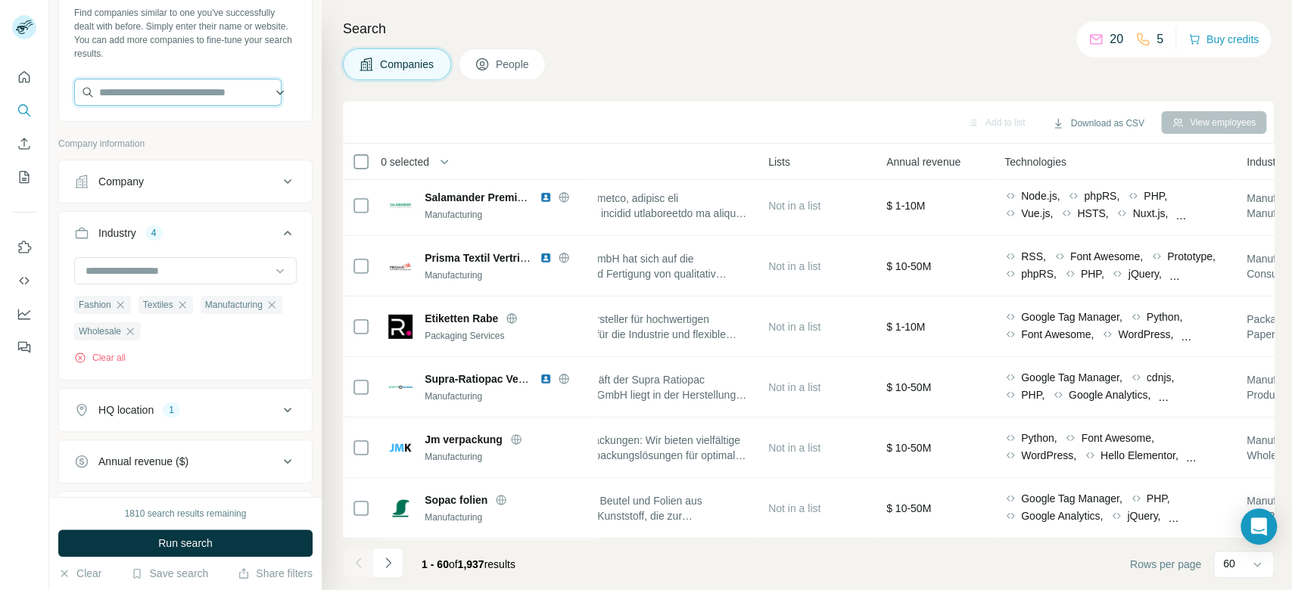
click at [221, 101] on input "text" at bounding box center [177, 92] width 207 height 27
paste input "**********"
type input "**********"
click at [242, 132] on div "Excess Workwear [DOMAIN_NAME]" at bounding box center [178, 132] width 200 height 41
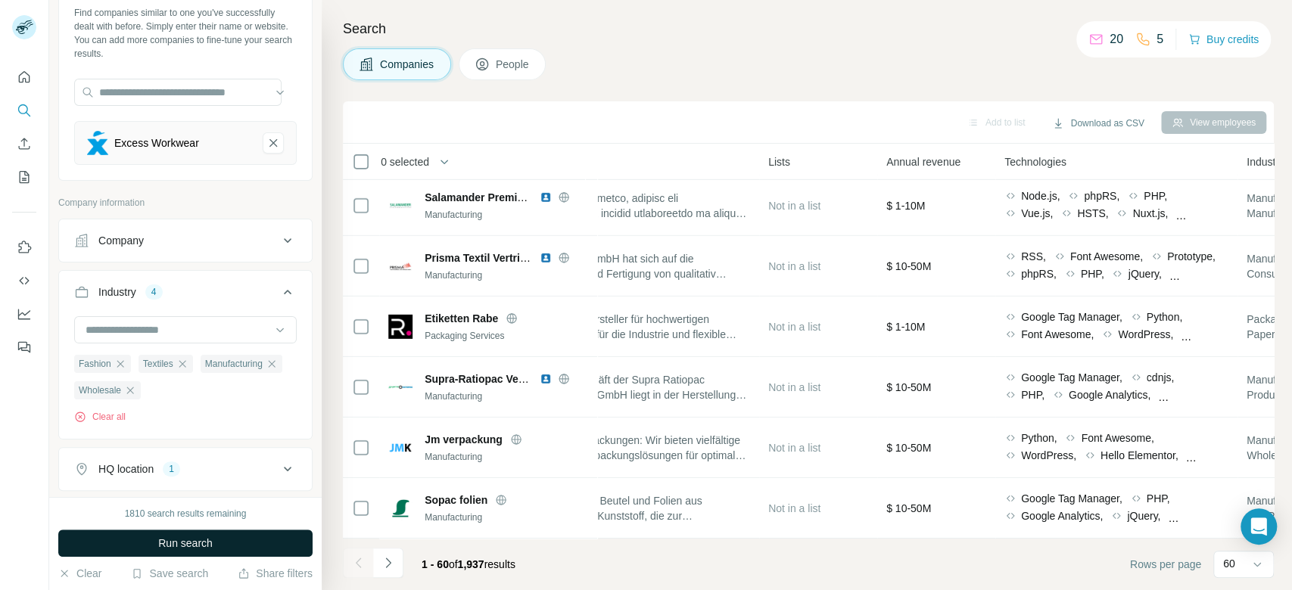
click at [264, 552] on button "Run search" at bounding box center [185, 543] width 254 height 27
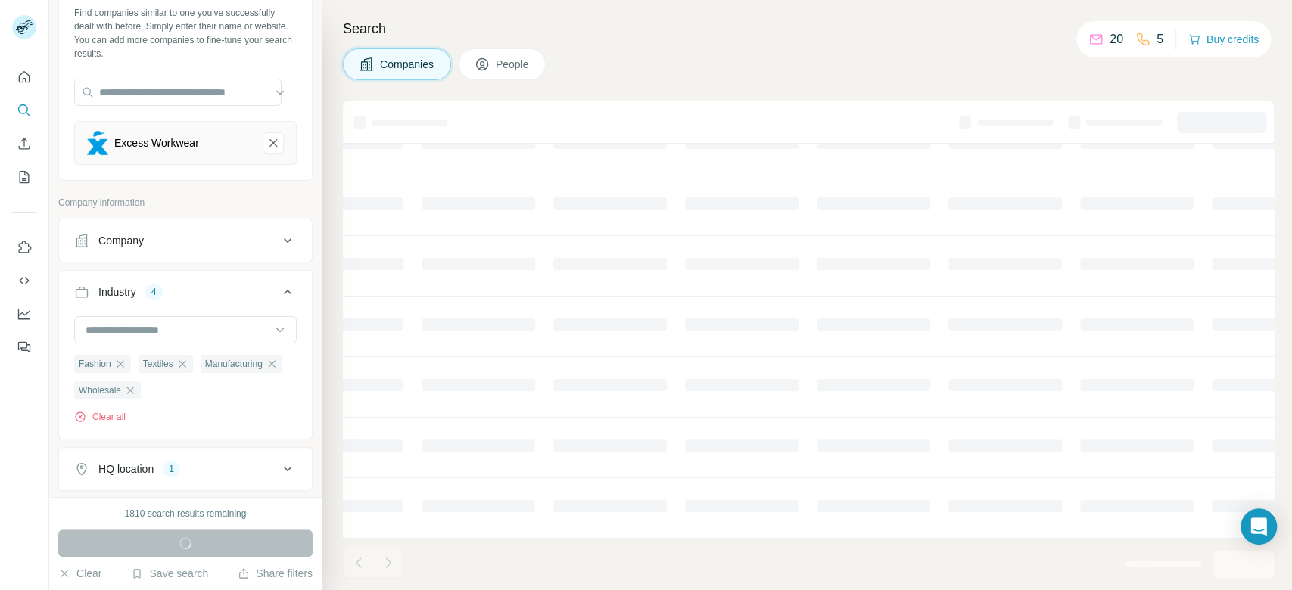
scroll to position [256, 448]
click at [112, 418] on button "Clear all" at bounding box center [99, 417] width 51 height 14
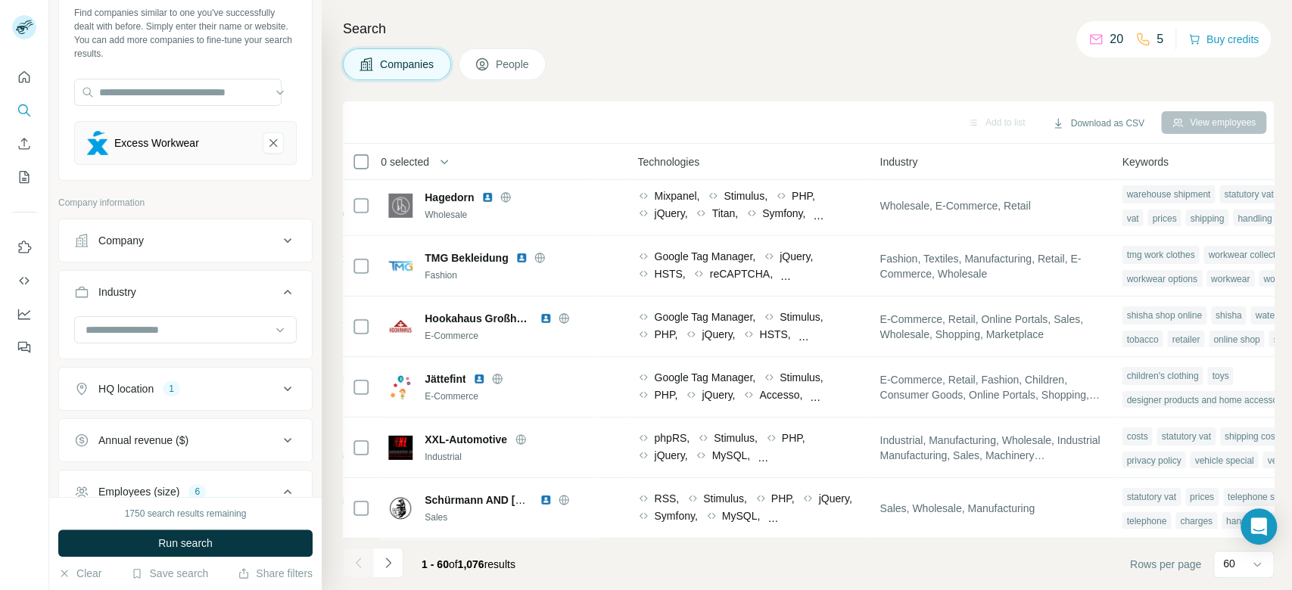
scroll to position [3283, 901]
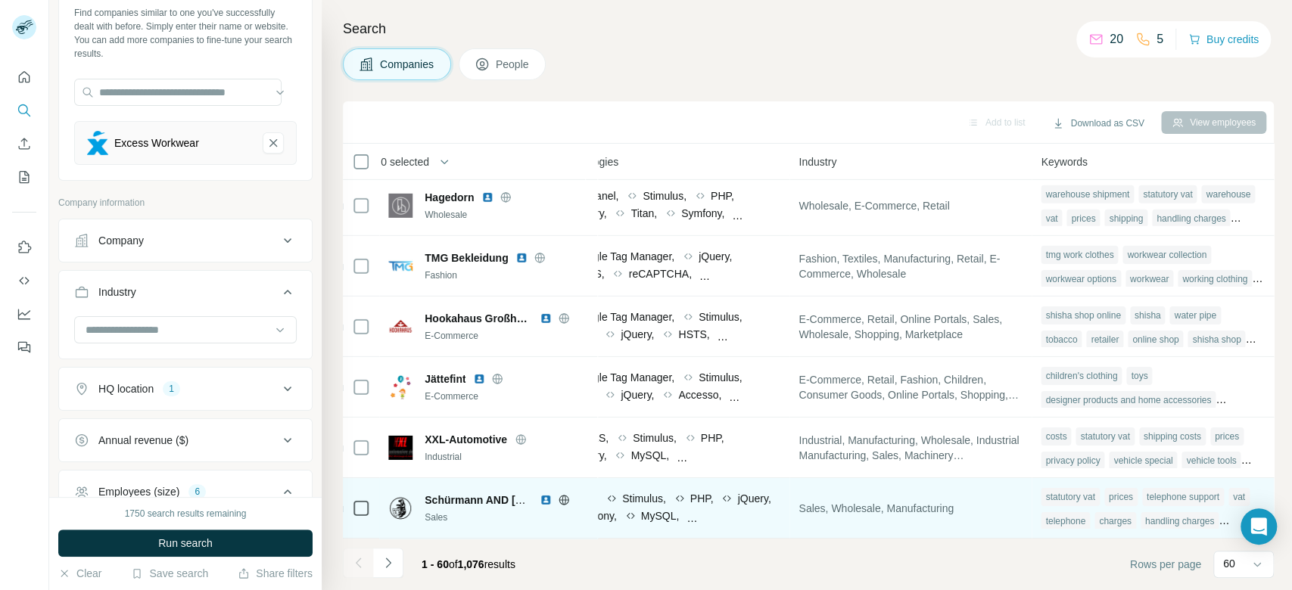
click at [565, 495] on icon at bounding box center [564, 500] width 4 height 10
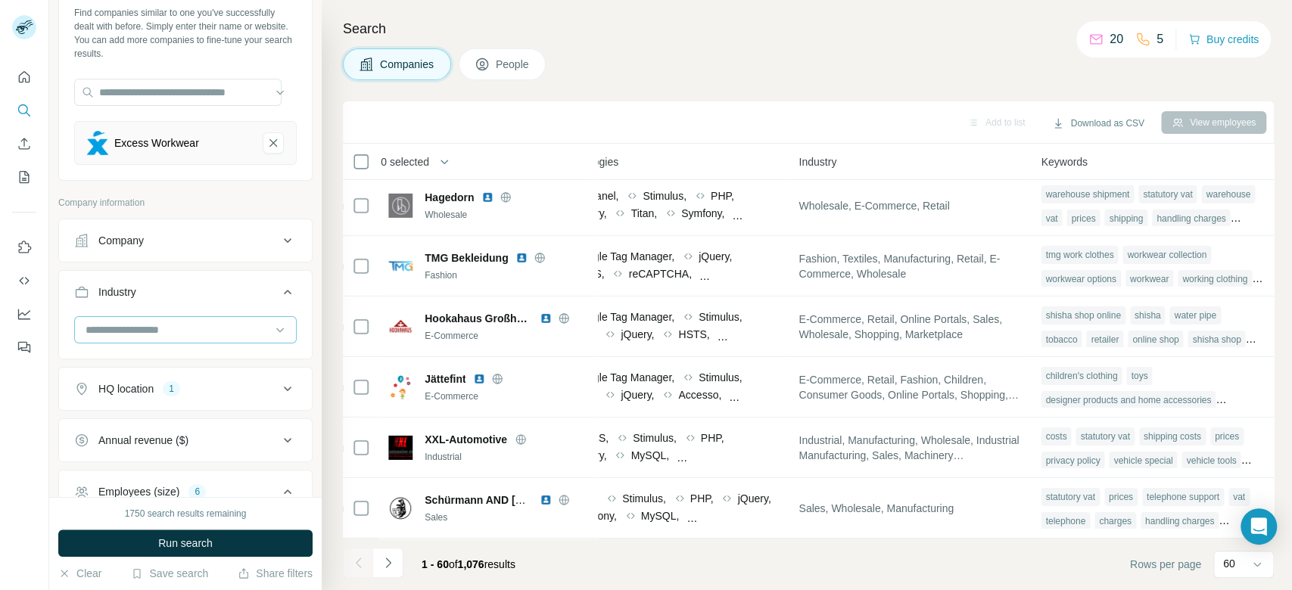
click at [153, 326] on input at bounding box center [177, 330] width 187 height 17
type input "*******"
click at [132, 366] on div "Textiles" at bounding box center [178, 362] width 182 height 15
click at [195, 322] on input at bounding box center [177, 330] width 187 height 17
click at [149, 332] on input at bounding box center [177, 330] width 187 height 17
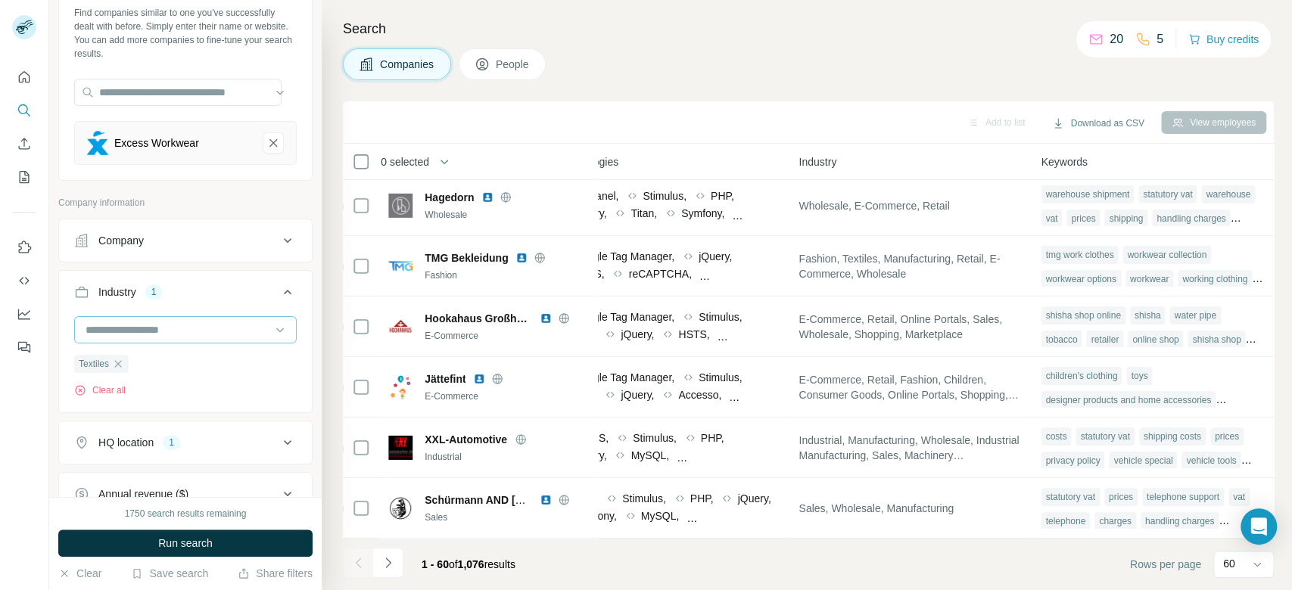
click at [182, 326] on input at bounding box center [177, 330] width 187 height 17
click at [129, 324] on input at bounding box center [177, 330] width 187 height 17
click at [130, 325] on input at bounding box center [177, 330] width 187 height 17
click at [148, 333] on input at bounding box center [177, 330] width 187 height 17
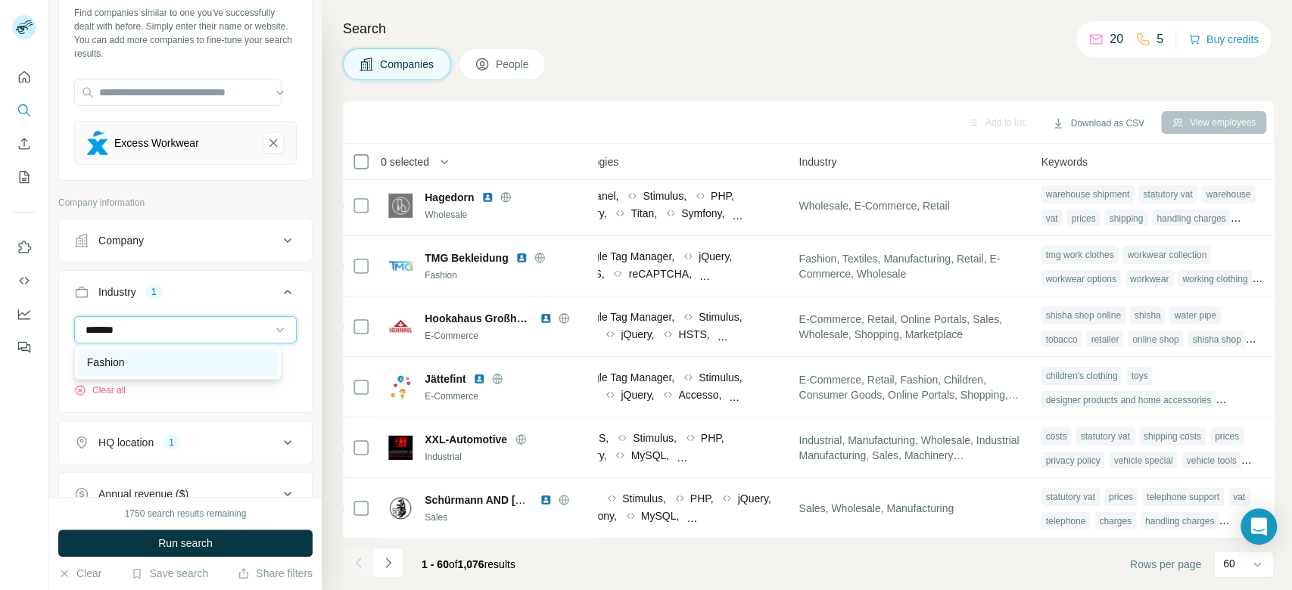
type input "*******"
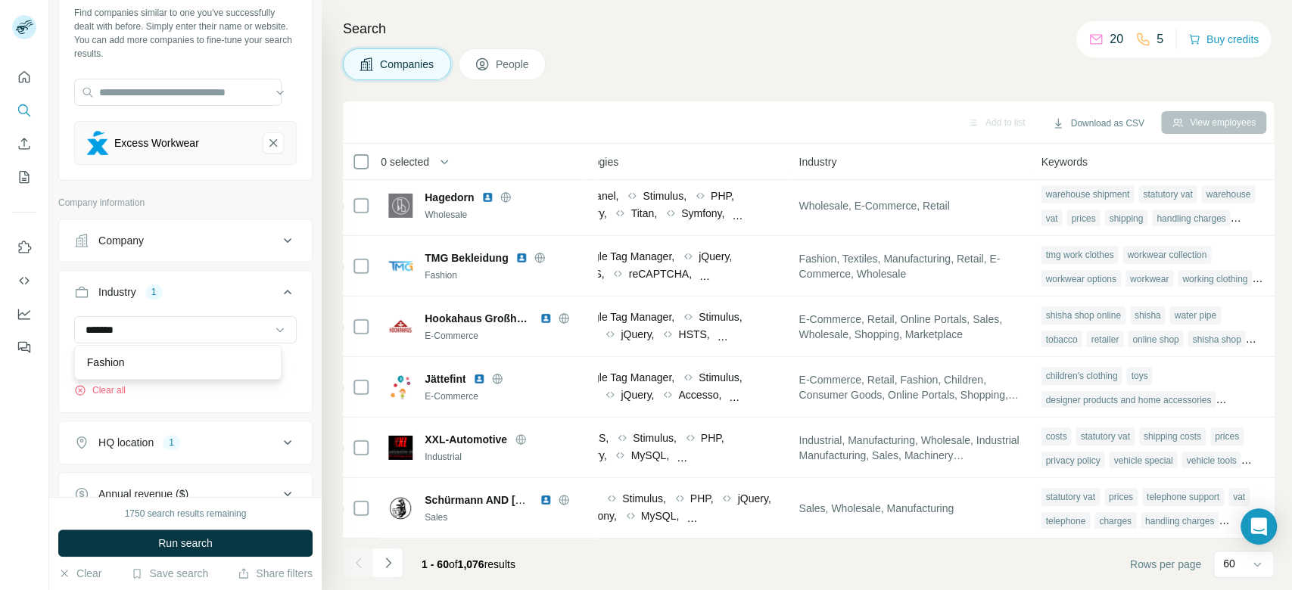
click at [130, 365] on div "Fashion" at bounding box center [178, 362] width 182 height 15
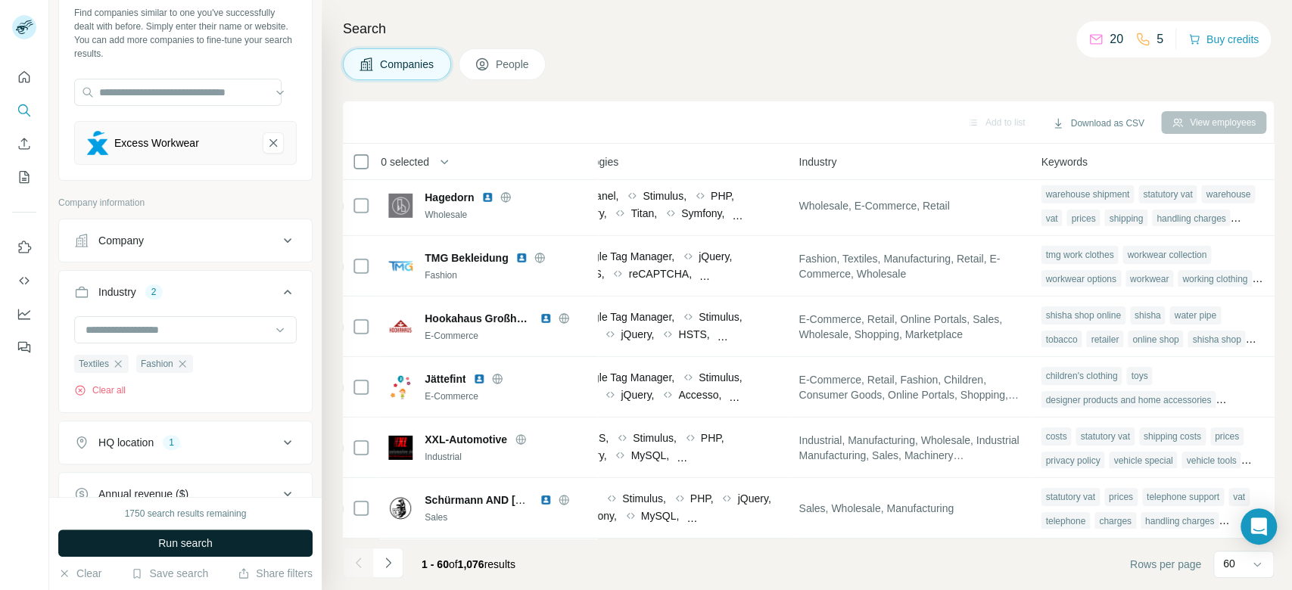
click at [241, 548] on button "Run search" at bounding box center [185, 543] width 254 height 27
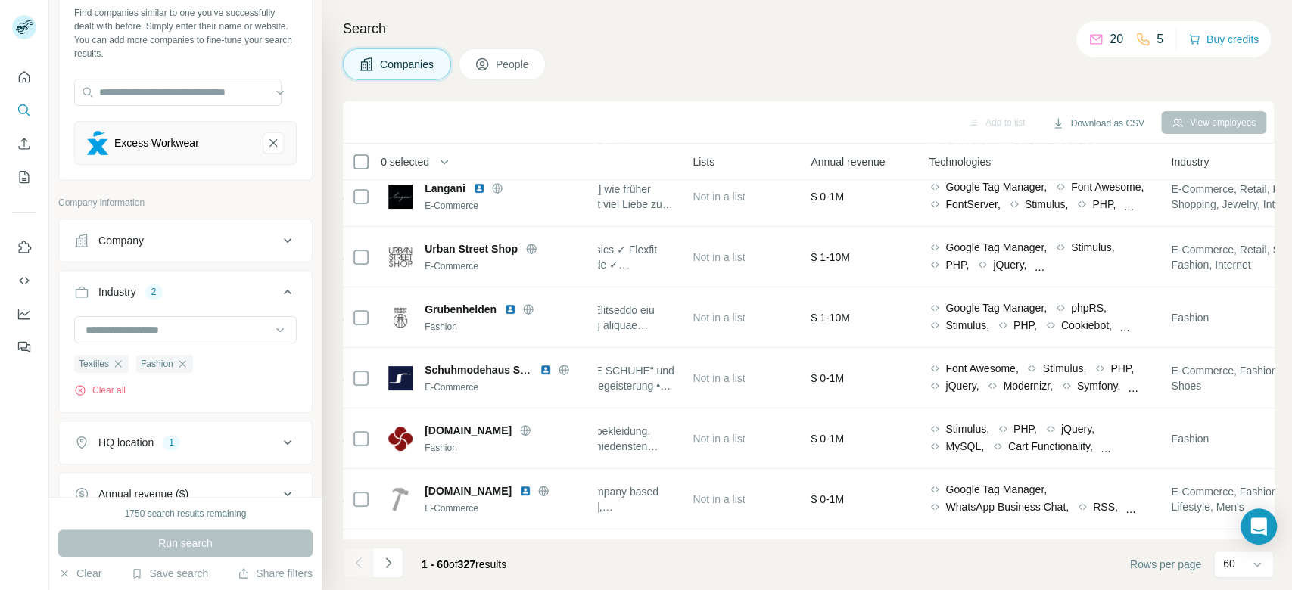
scroll to position [3283, 518]
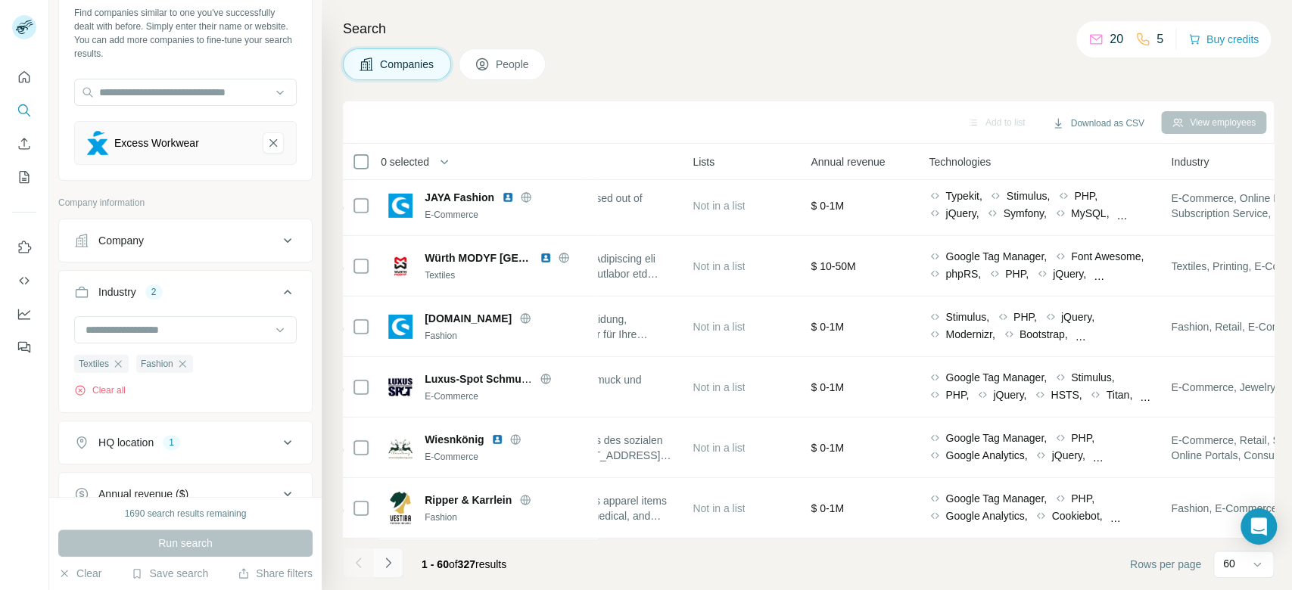
click at [388, 561] on icon "Navigate to next page" at bounding box center [387, 563] width 5 height 10
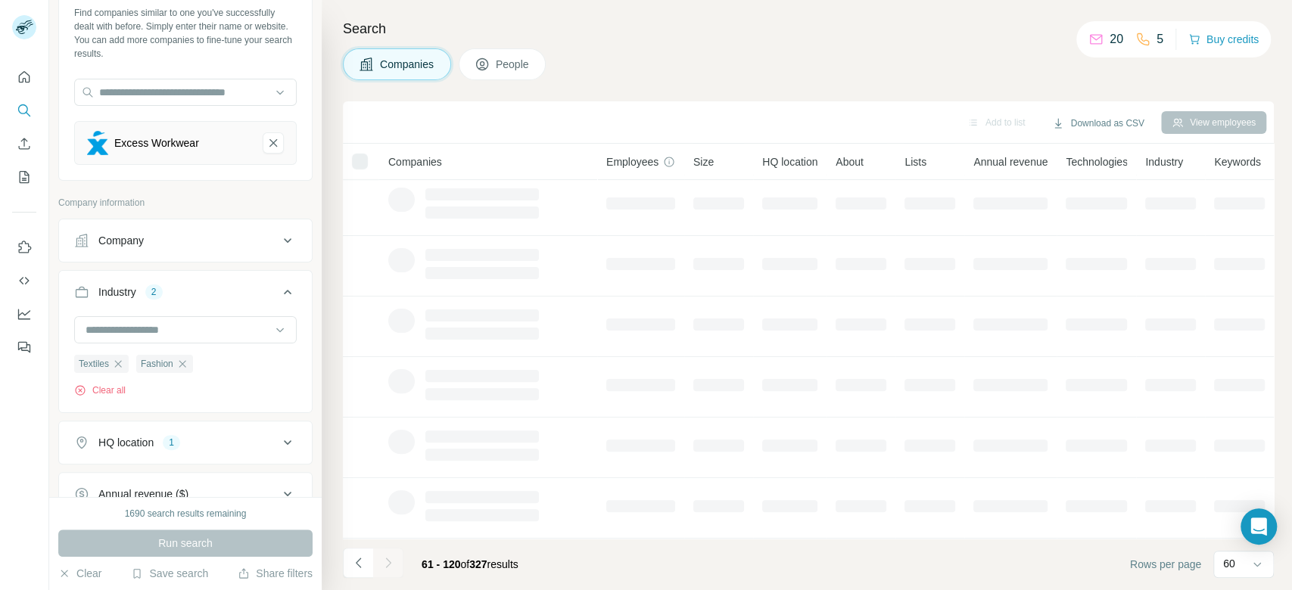
scroll to position [256, 0]
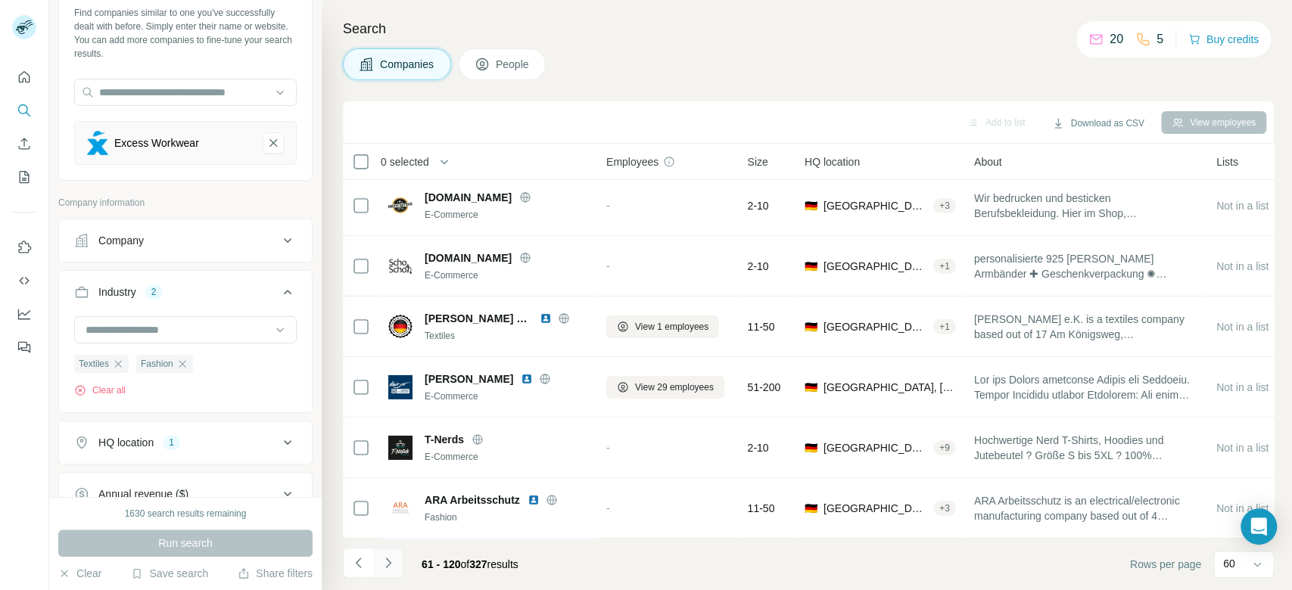
click at [388, 561] on icon "Navigate to next page" at bounding box center [387, 563] width 5 height 10
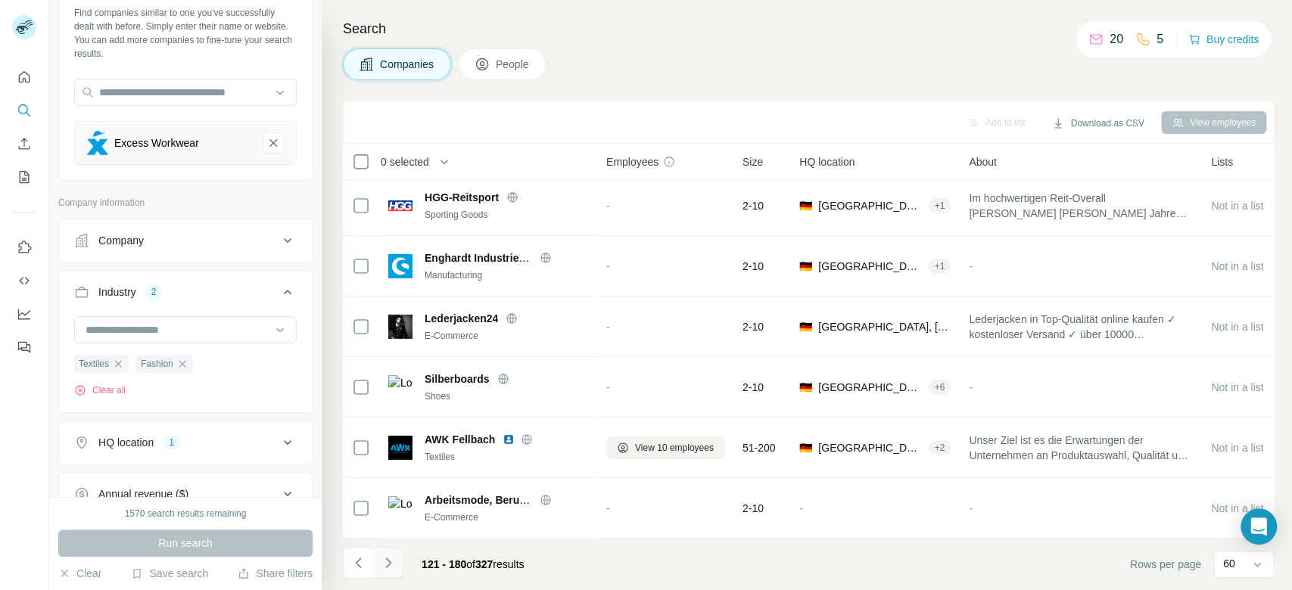
click at [388, 561] on icon "Navigate to next page" at bounding box center [387, 563] width 5 height 10
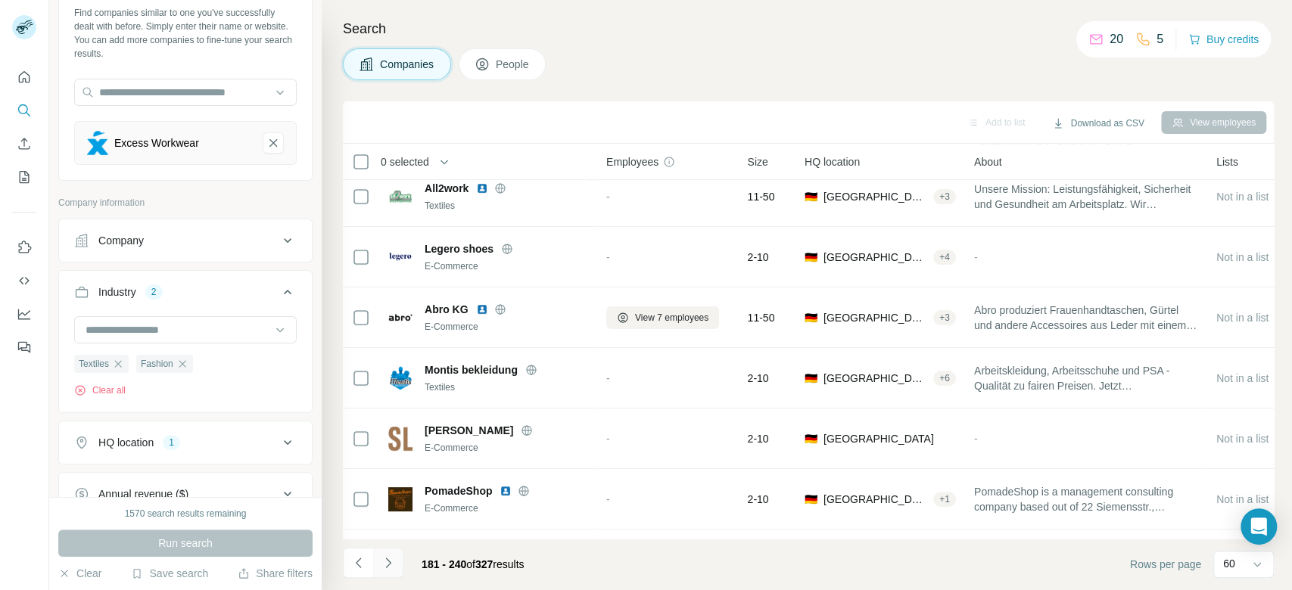
click at [388, 561] on icon "Navigate to next page" at bounding box center [387, 563] width 5 height 10
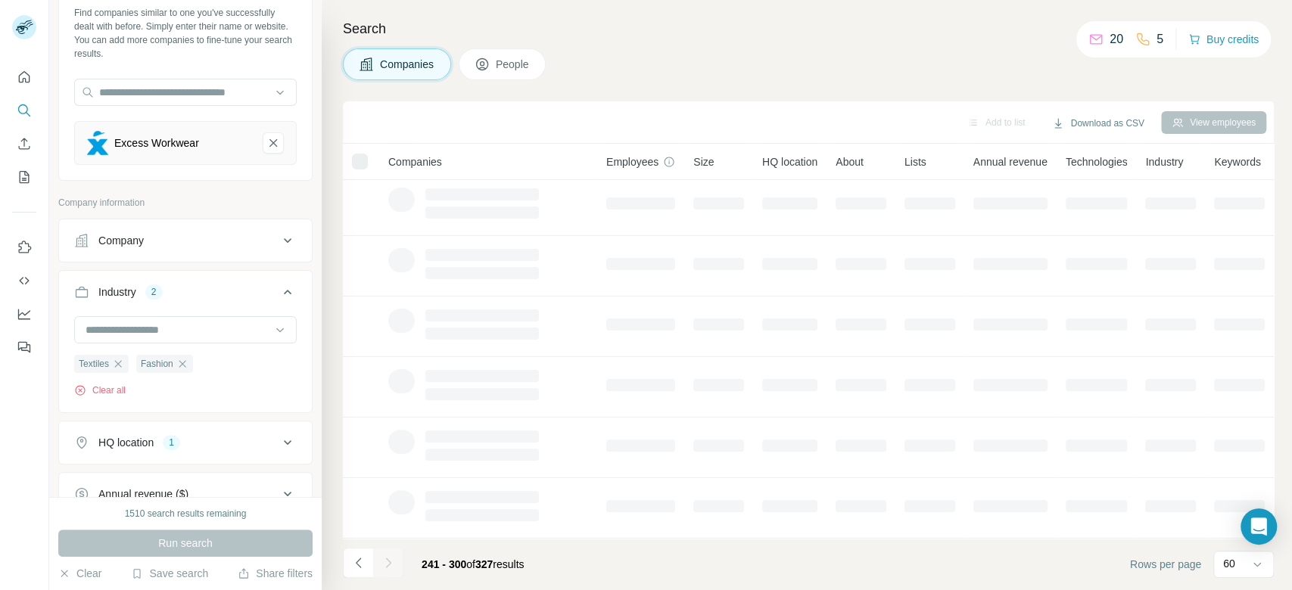
click at [388, 561] on icon "Navigate to next page" at bounding box center [387, 563] width 5 height 10
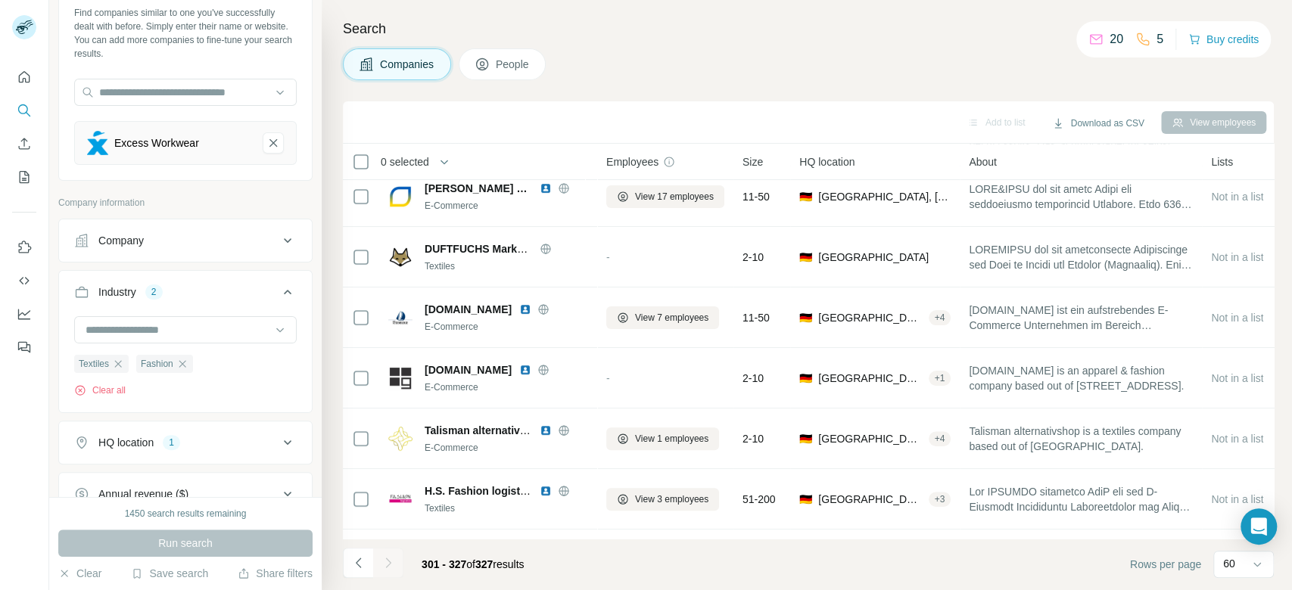
scroll to position [1285, 0]
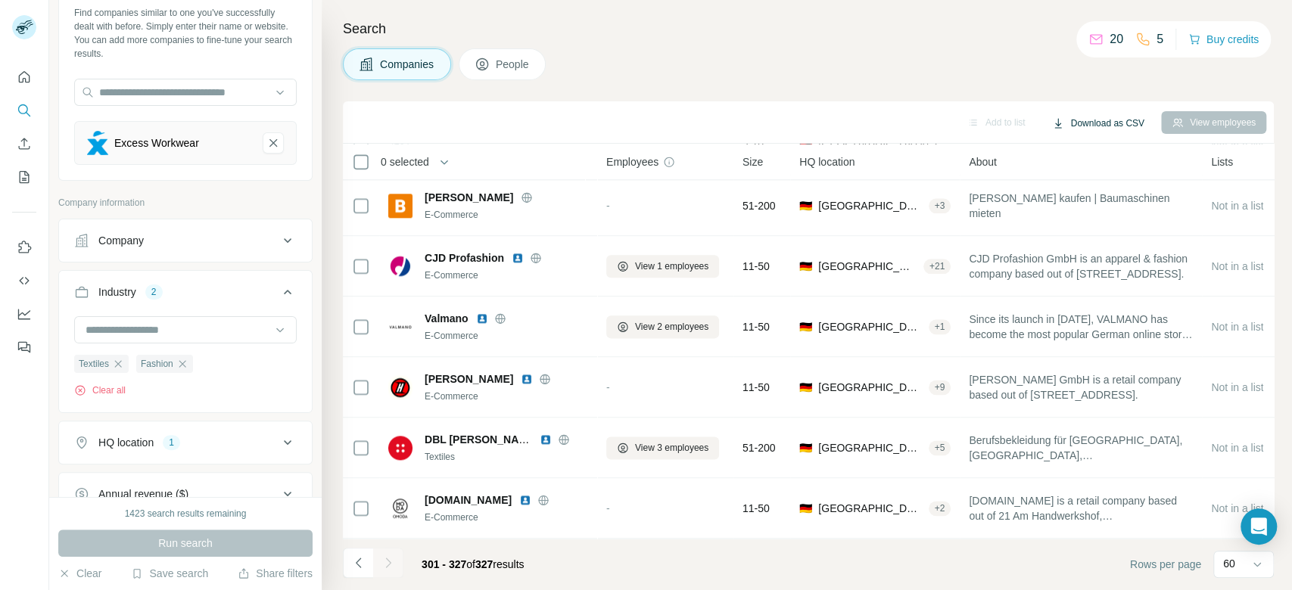
click at [1089, 118] on button "Download as CSV" at bounding box center [1098, 123] width 113 height 23
click at [1101, 187] on div "All viewed companies (327)" at bounding box center [1119, 182] width 148 height 27
